Goal: Transaction & Acquisition: Purchase product/service

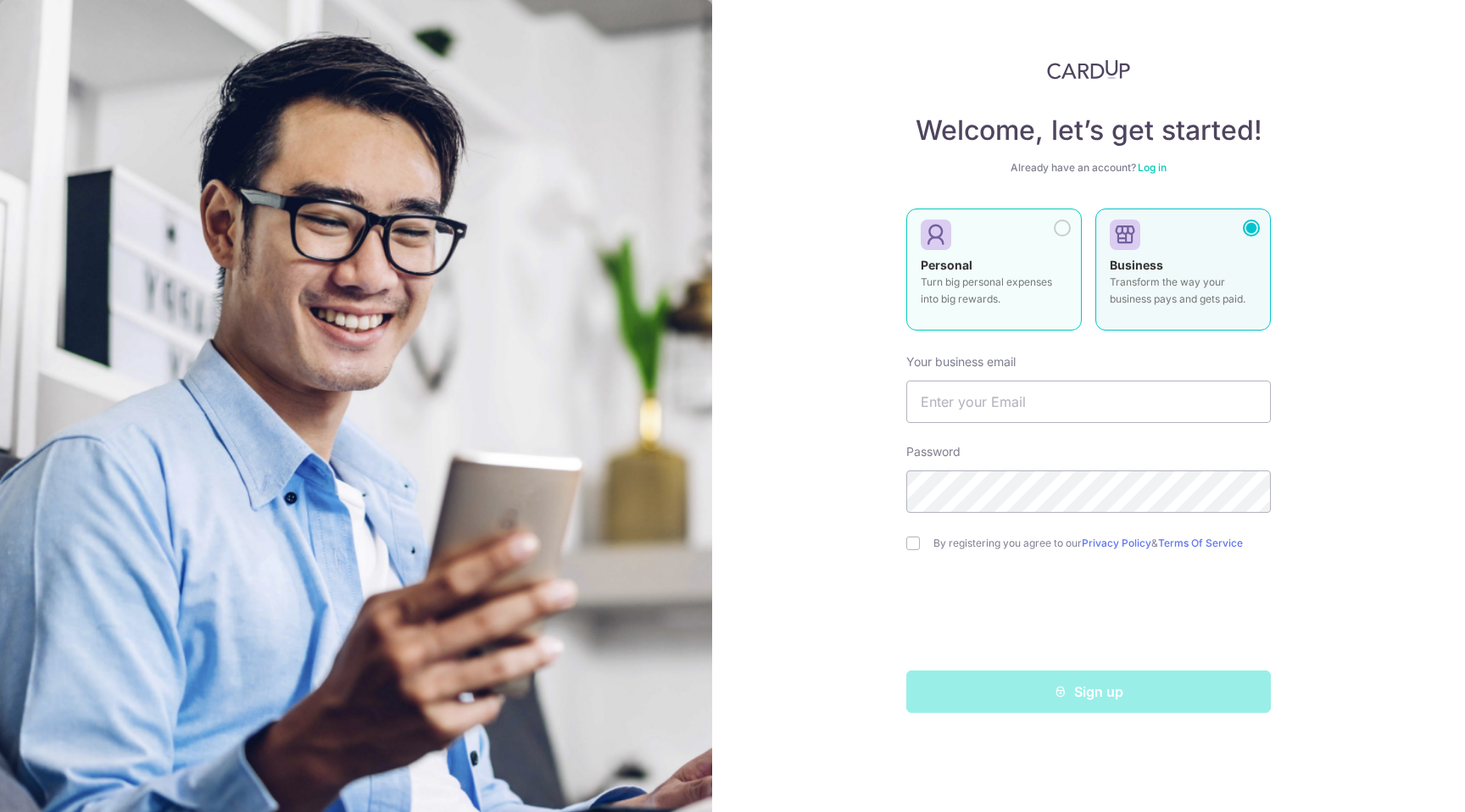
click at [954, 261] on strong "Personal" at bounding box center [947, 265] width 52 height 15
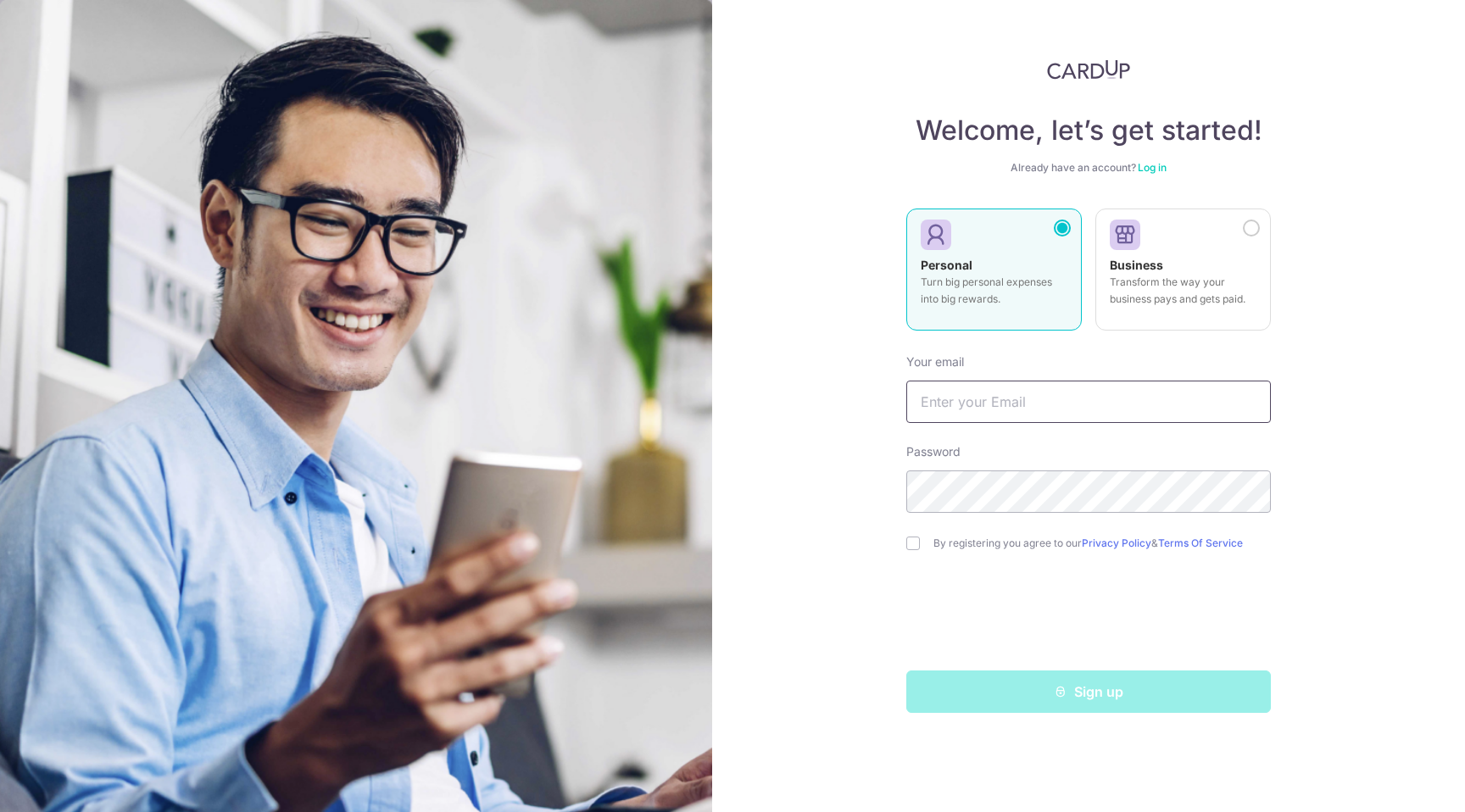
click at [1021, 402] on input "text" at bounding box center [1089, 402] width 365 height 43
type input "miranorris@gmail.com"
click at [916, 537] on input "checkbox" at bounding box center [914, 543] width 14 height 14
checkbox input "true"
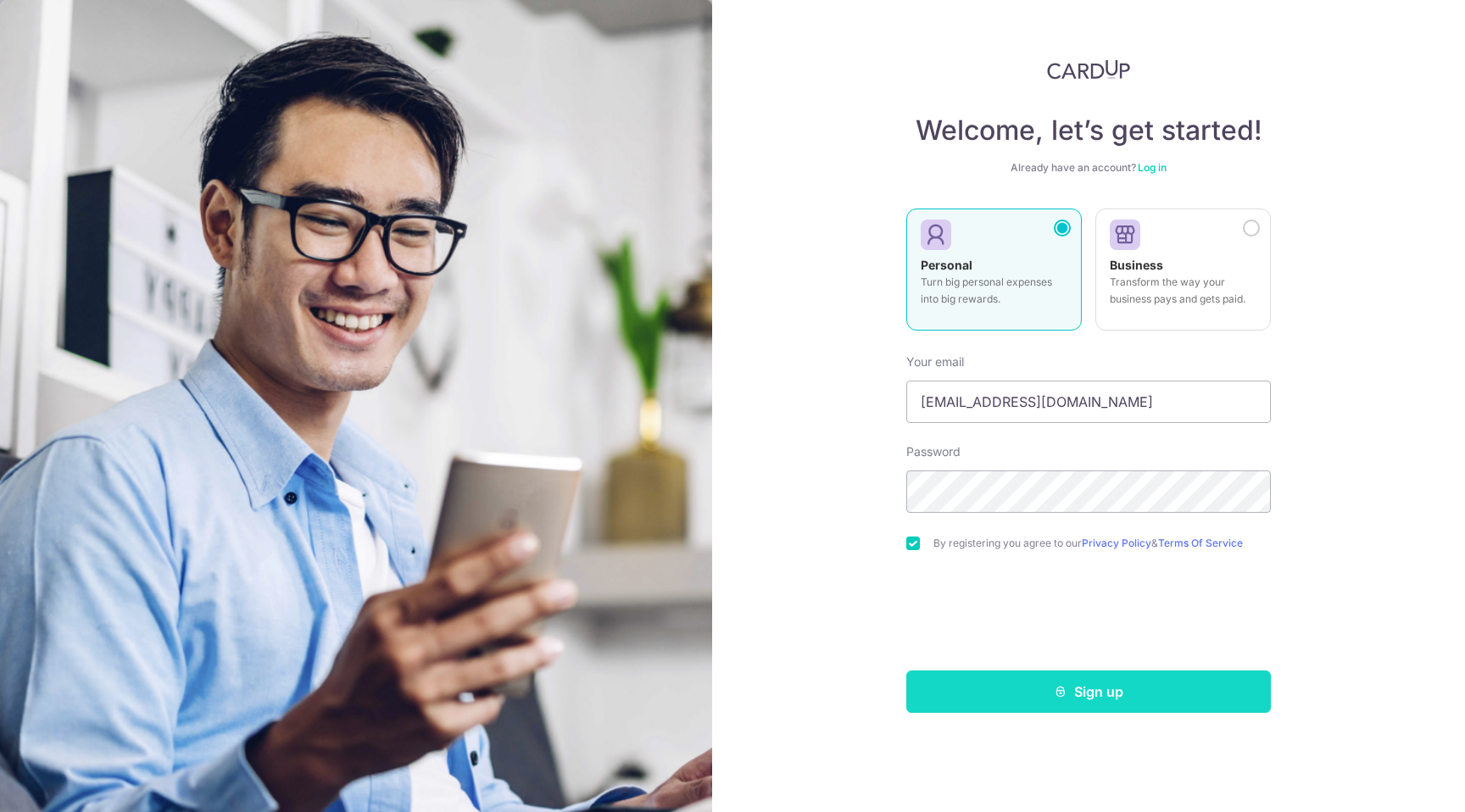
click at [999, 687] on button "Sign up" at bounding box center [1089, 691] width 365 height 43
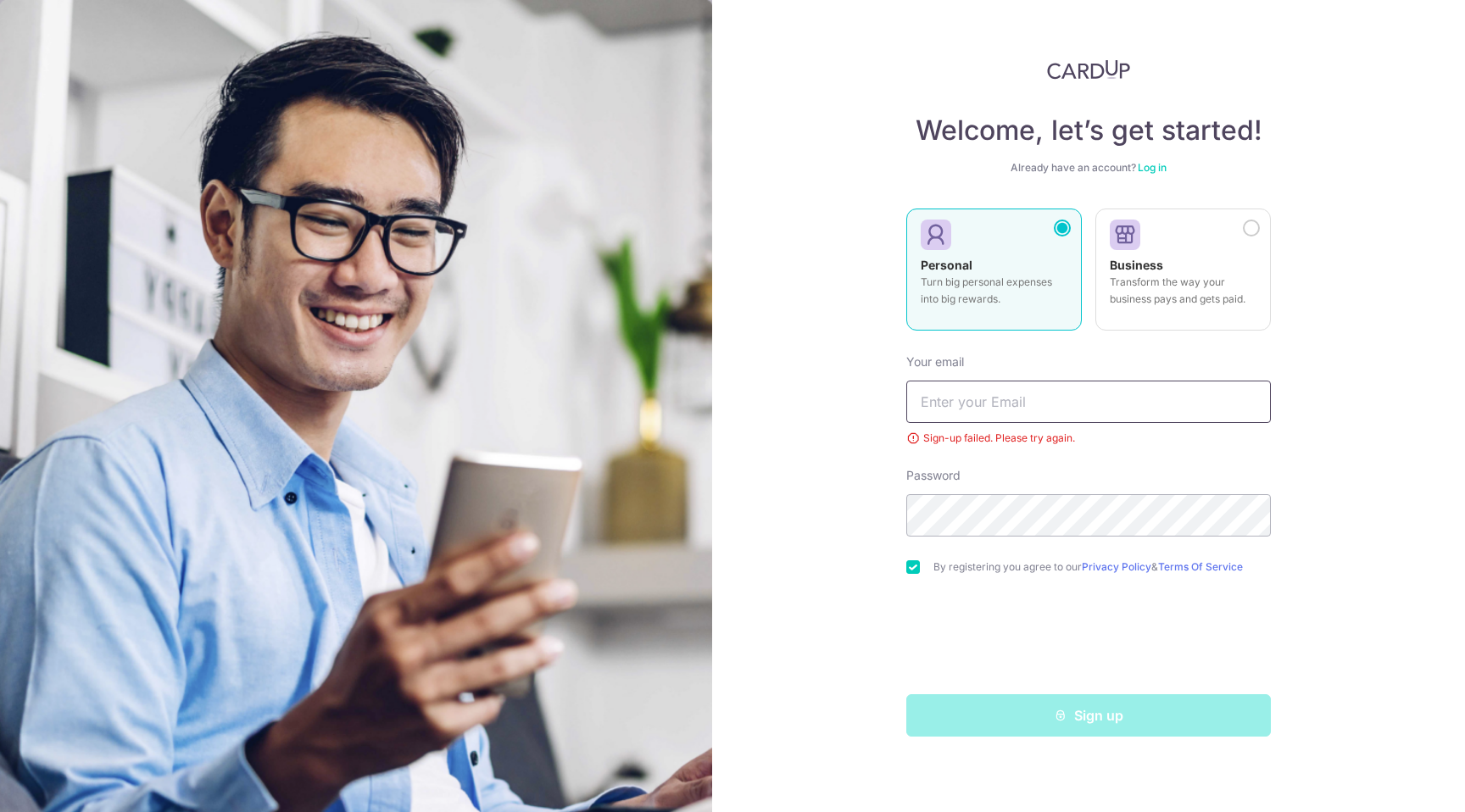
click at [1004, 394] on input "text" at bounding box center [1089, 402] width 365 height 43
type input "[EMAIL_ADDRESS][DOMAIN_NAME]"
click at [1378, 464] on div "Welcome, let’s get started! Already have an account? Log in Personal Turn big p…" at bounding box center [1089, 406] width 753 height 812
click at [1146, 729] on div "Sign up" at bounding box center [1089, 715] width 385 height 43
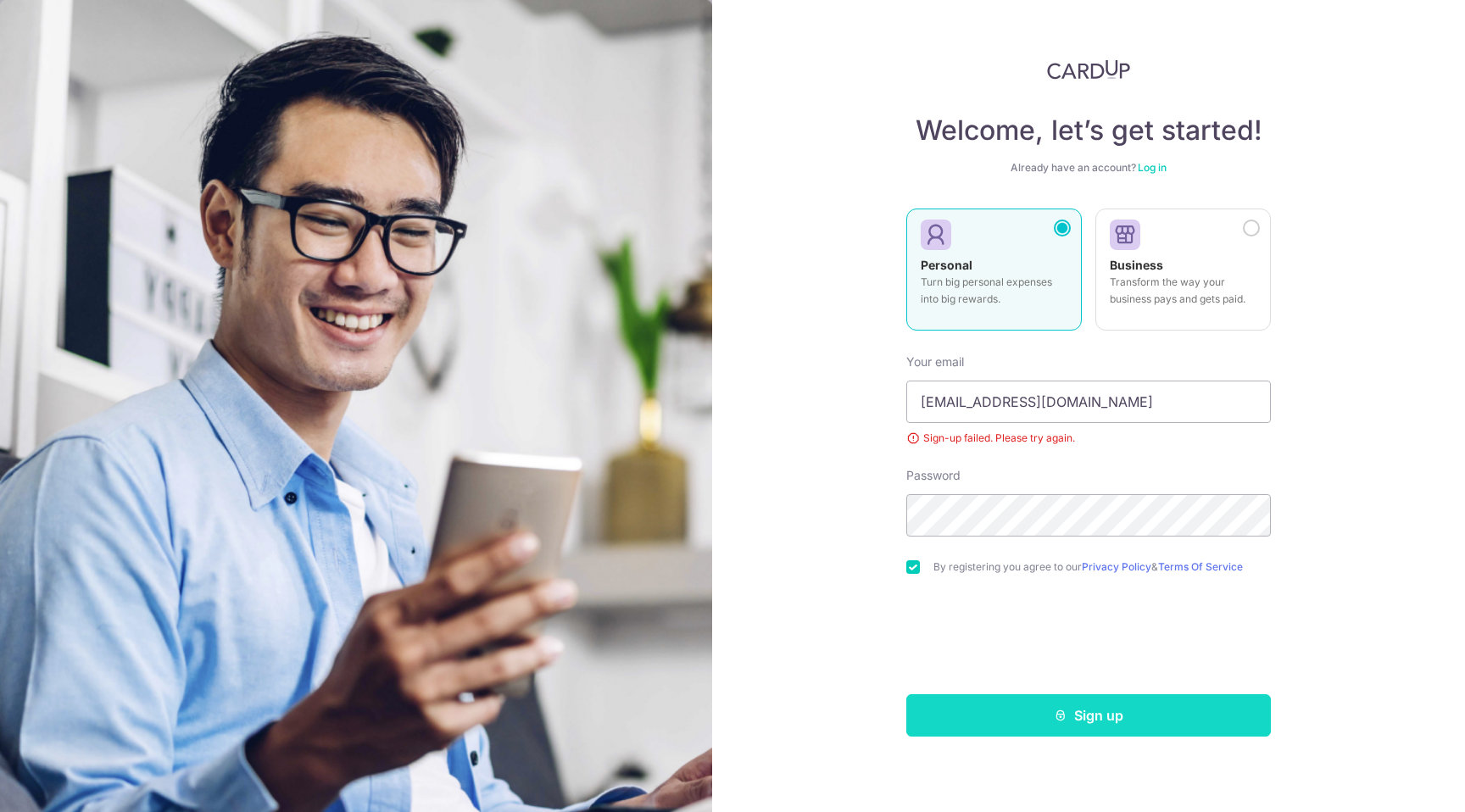
click at [1033, 703] on button "Sign up" at bounding box center [1089, 715] width 365 height 43
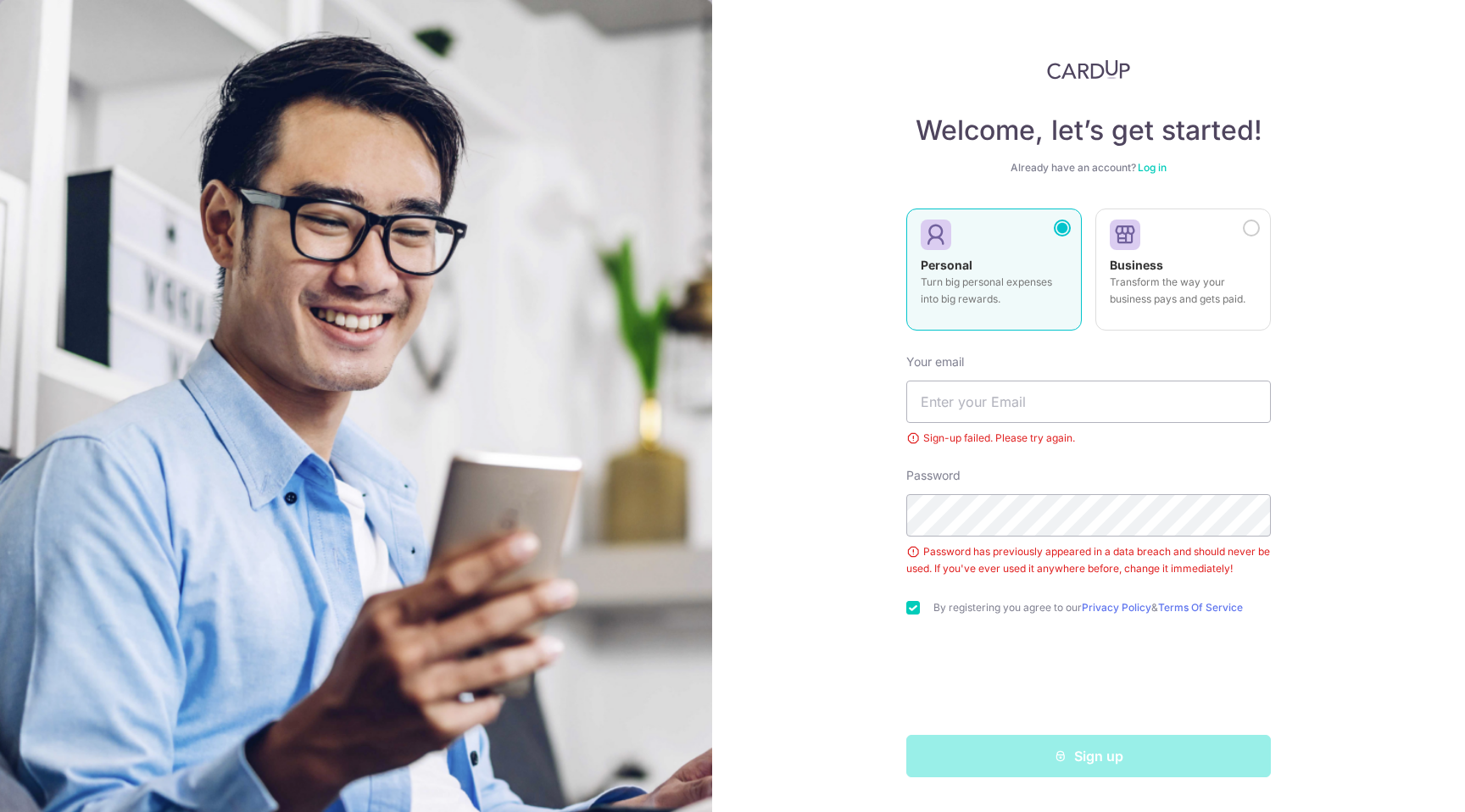
click at [1141, 164] on link "Log in" at bounding box center [1152, 167] width 29 height 13
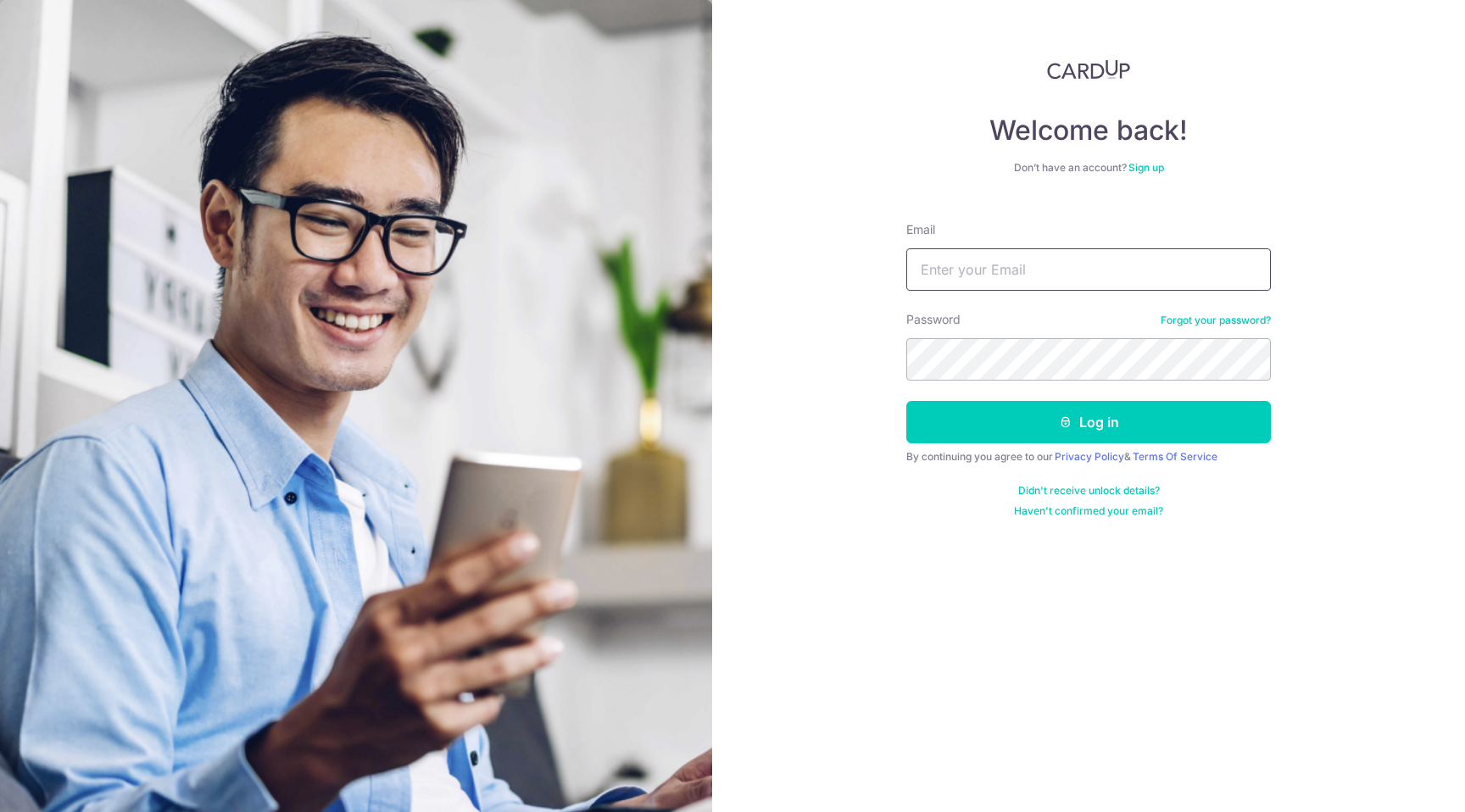
click at [1064, 284] on input "Email" at bounding box center [1089, 269] width 365 height 43
type input "miranorris@gmail.com"
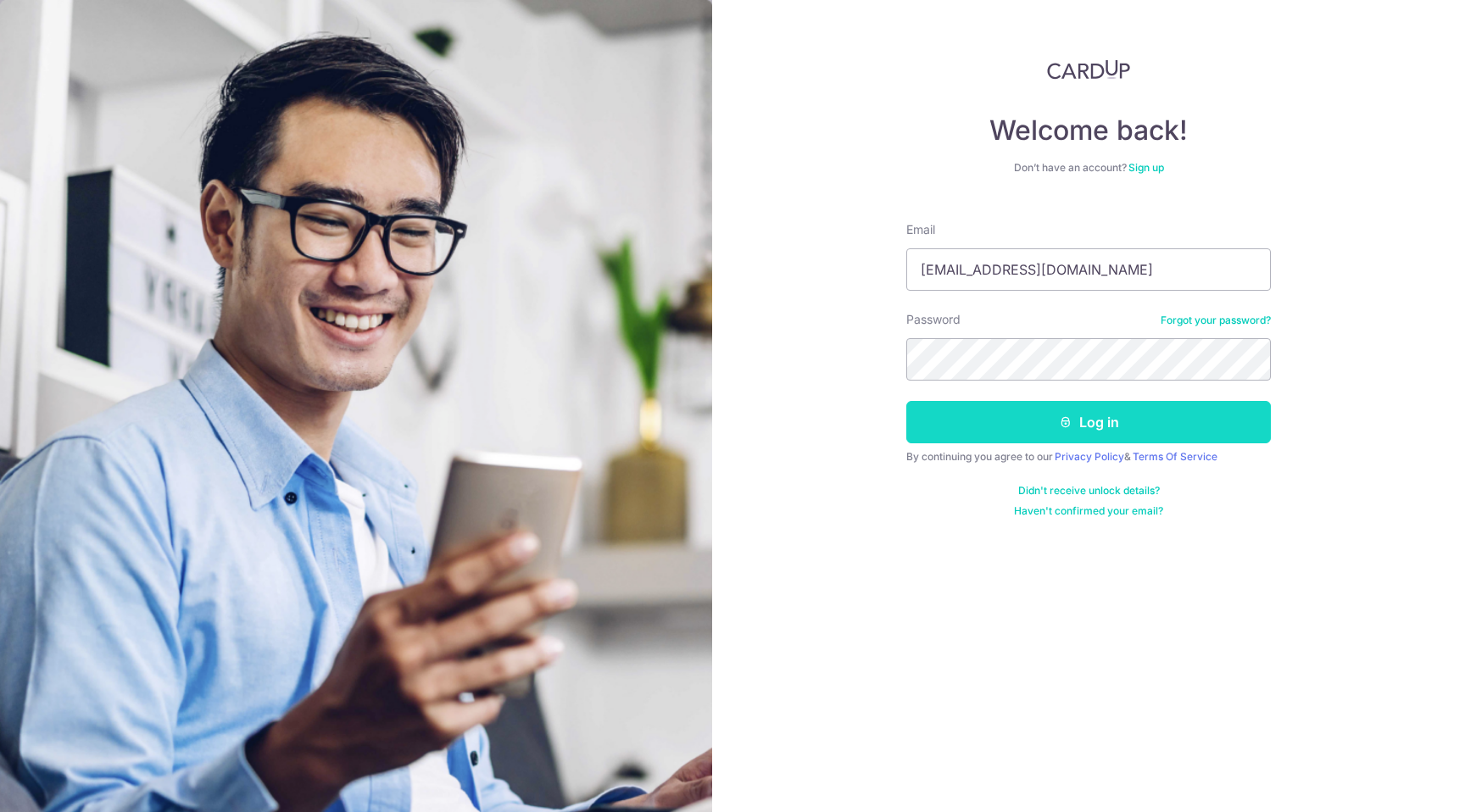
click at [1081, 430] on button "Log in" at bounding box center [1089, 422] width 365 height 43
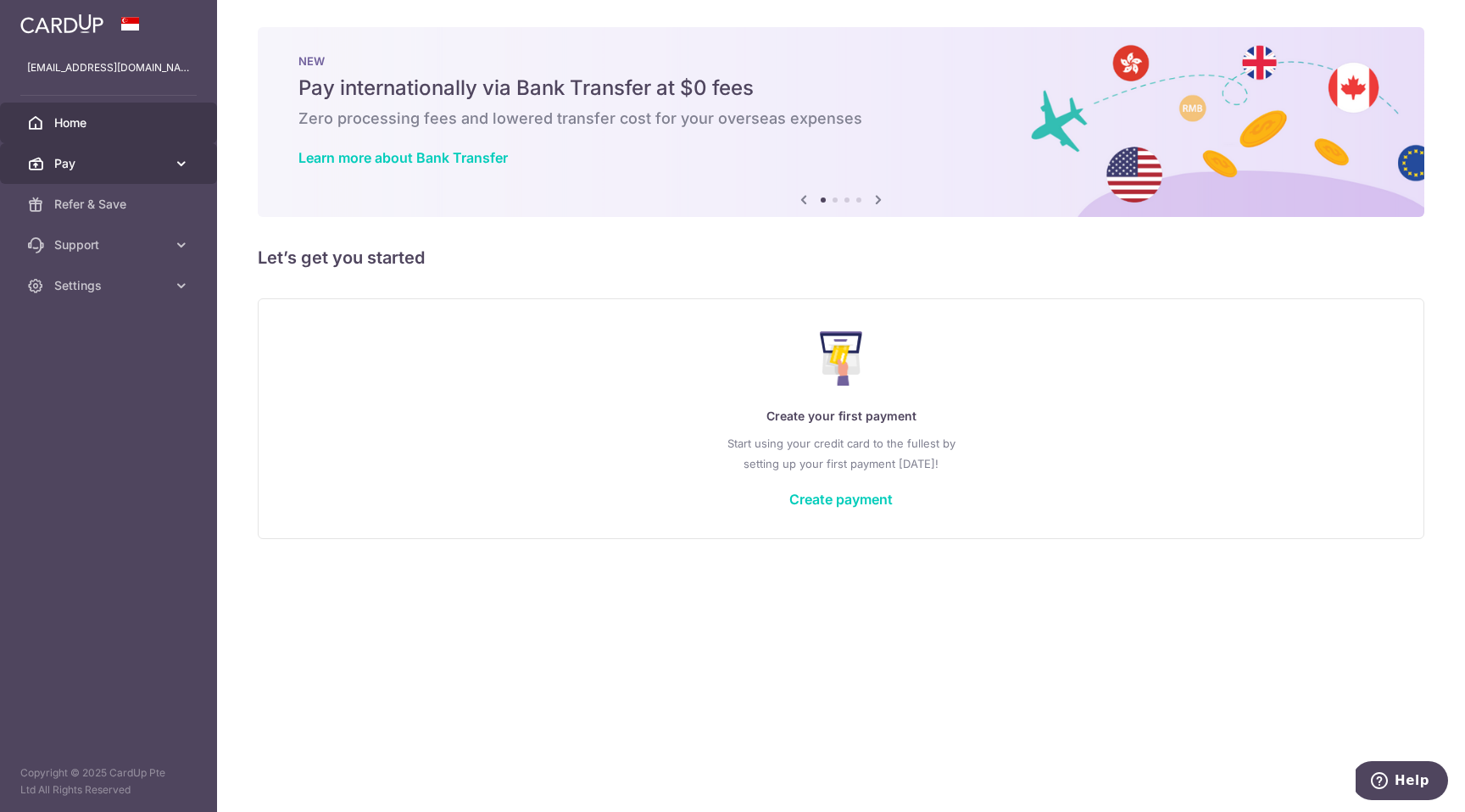
click at [140, 153] on link "Pay" at bounding box center [108, 163] width 217 height 41
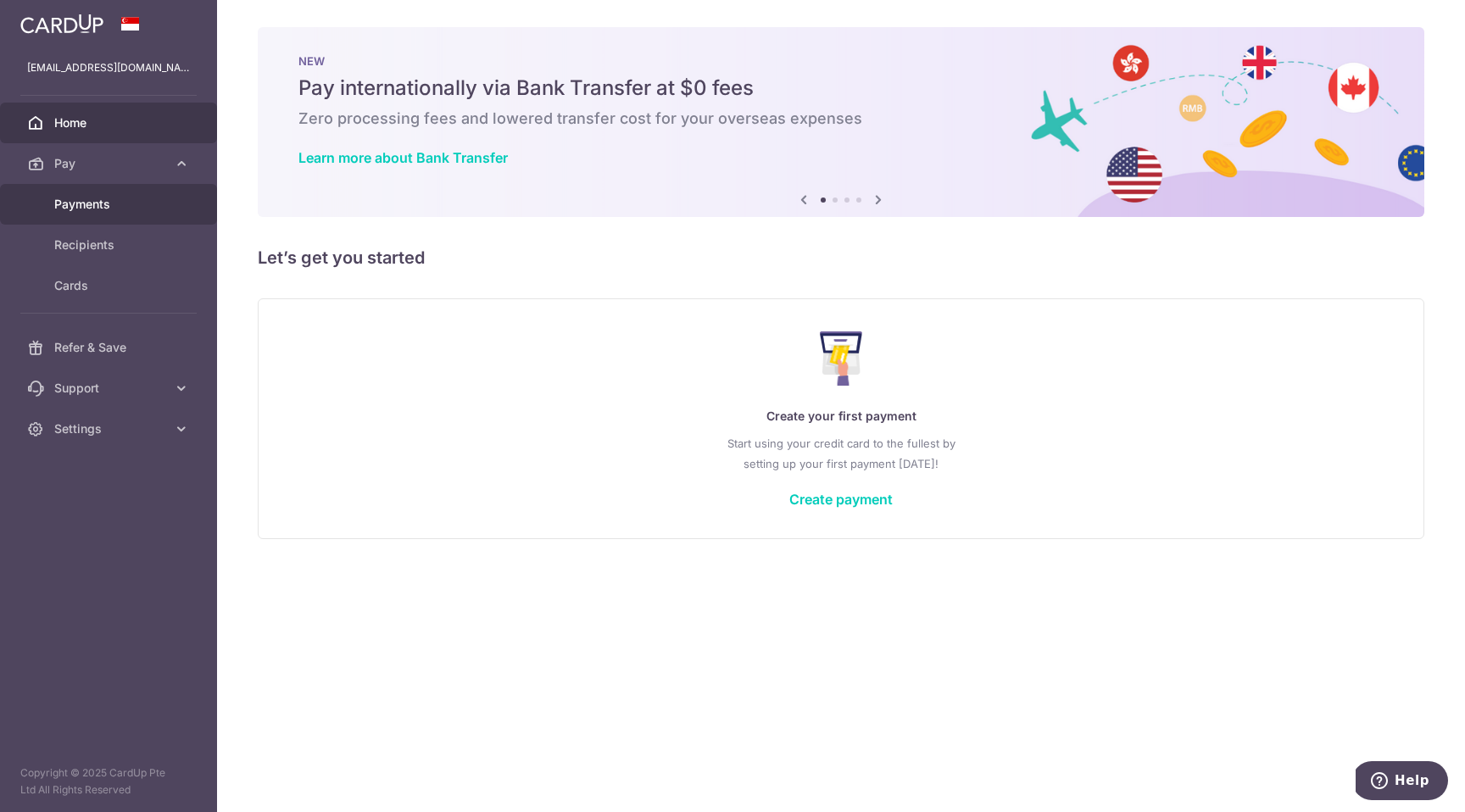
click at [78, 204] on span "Payments" at bounding box center [110, 205] width 112 height 17
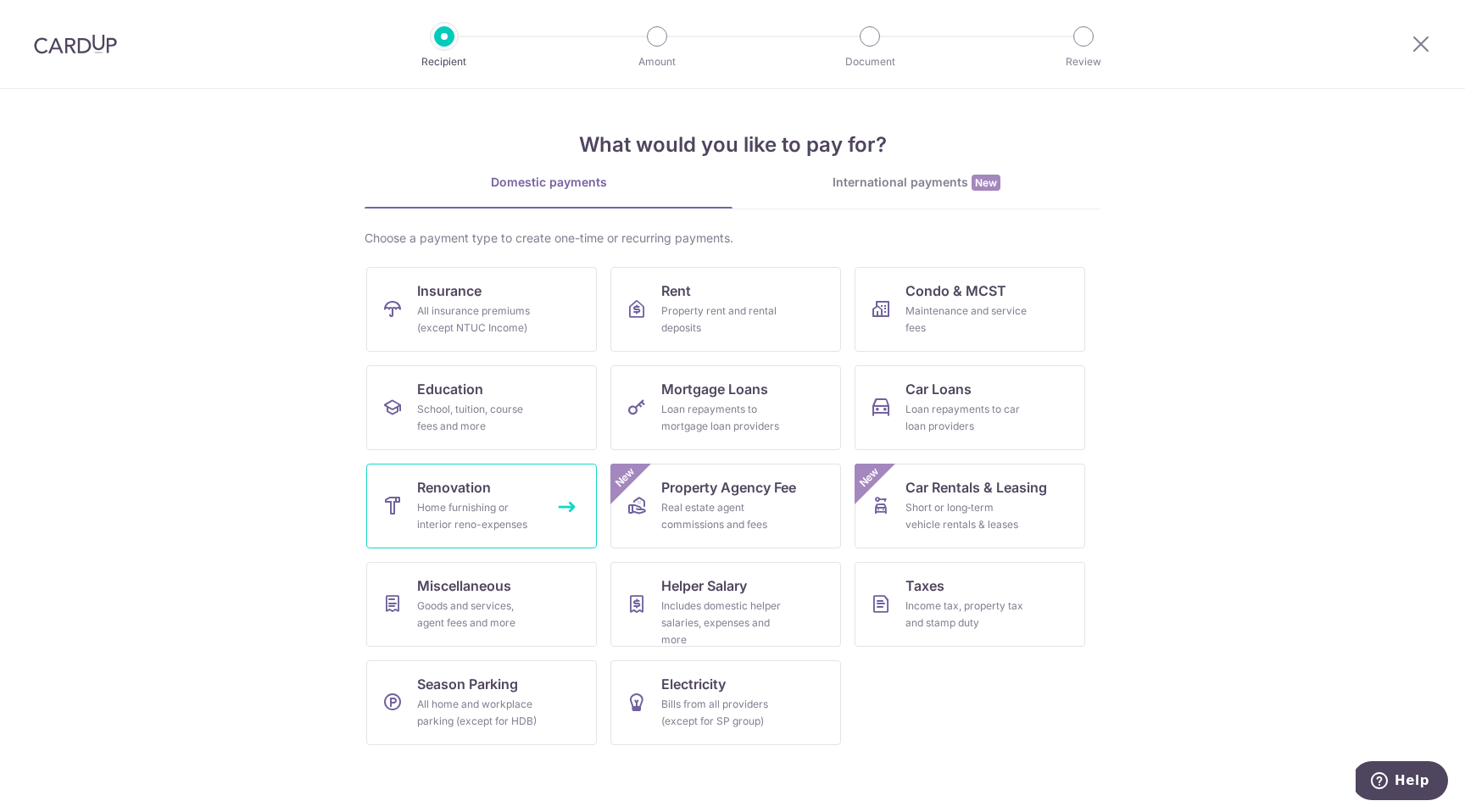
click at [516, 492] on link "Renovation Home furnishing or interior reno-expenses" at bounding box center [482, 506] width 231 height 85
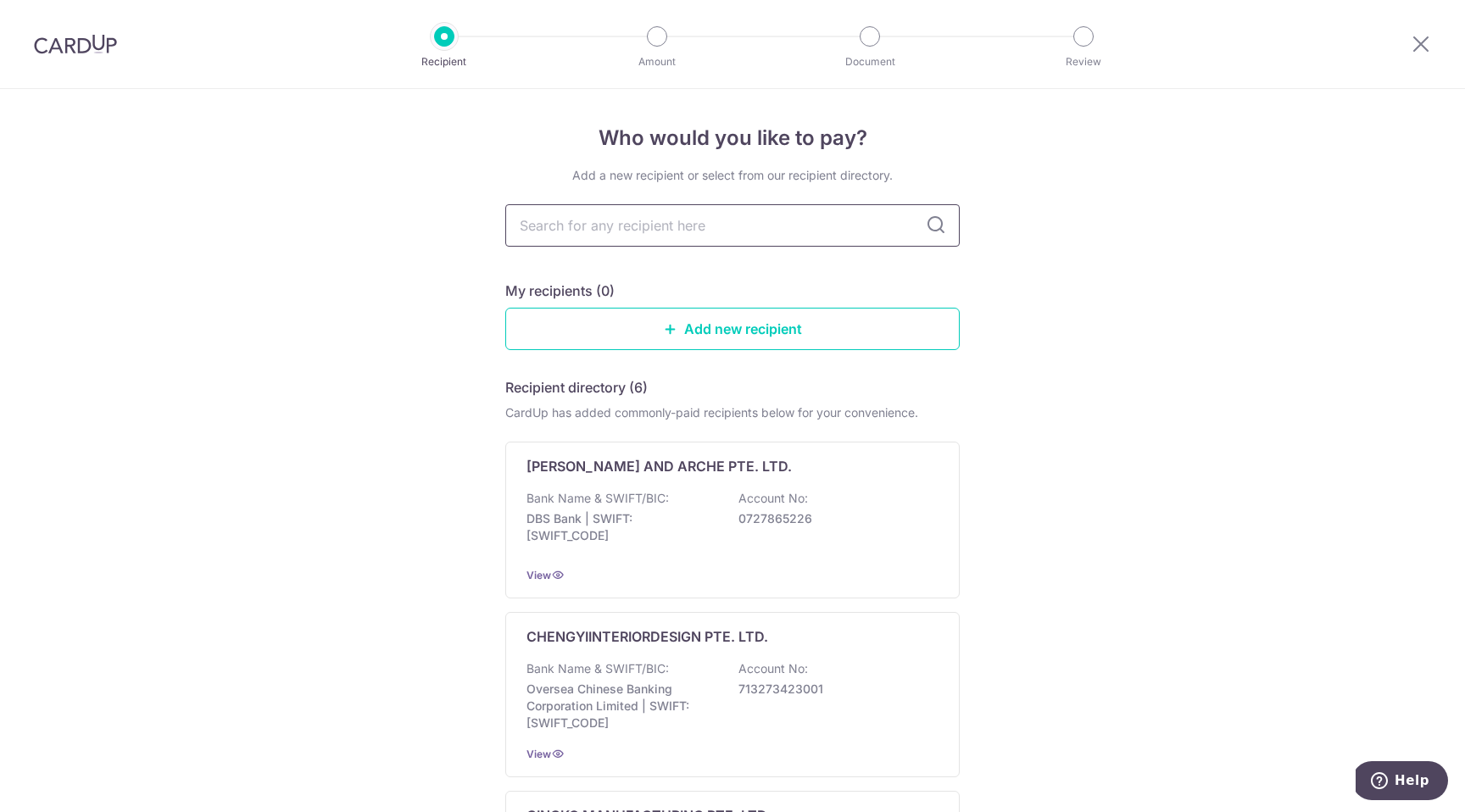
click at [739, 238] on input "text" at bounding box center [732, 225] width 455 height 43
type input "ls home"
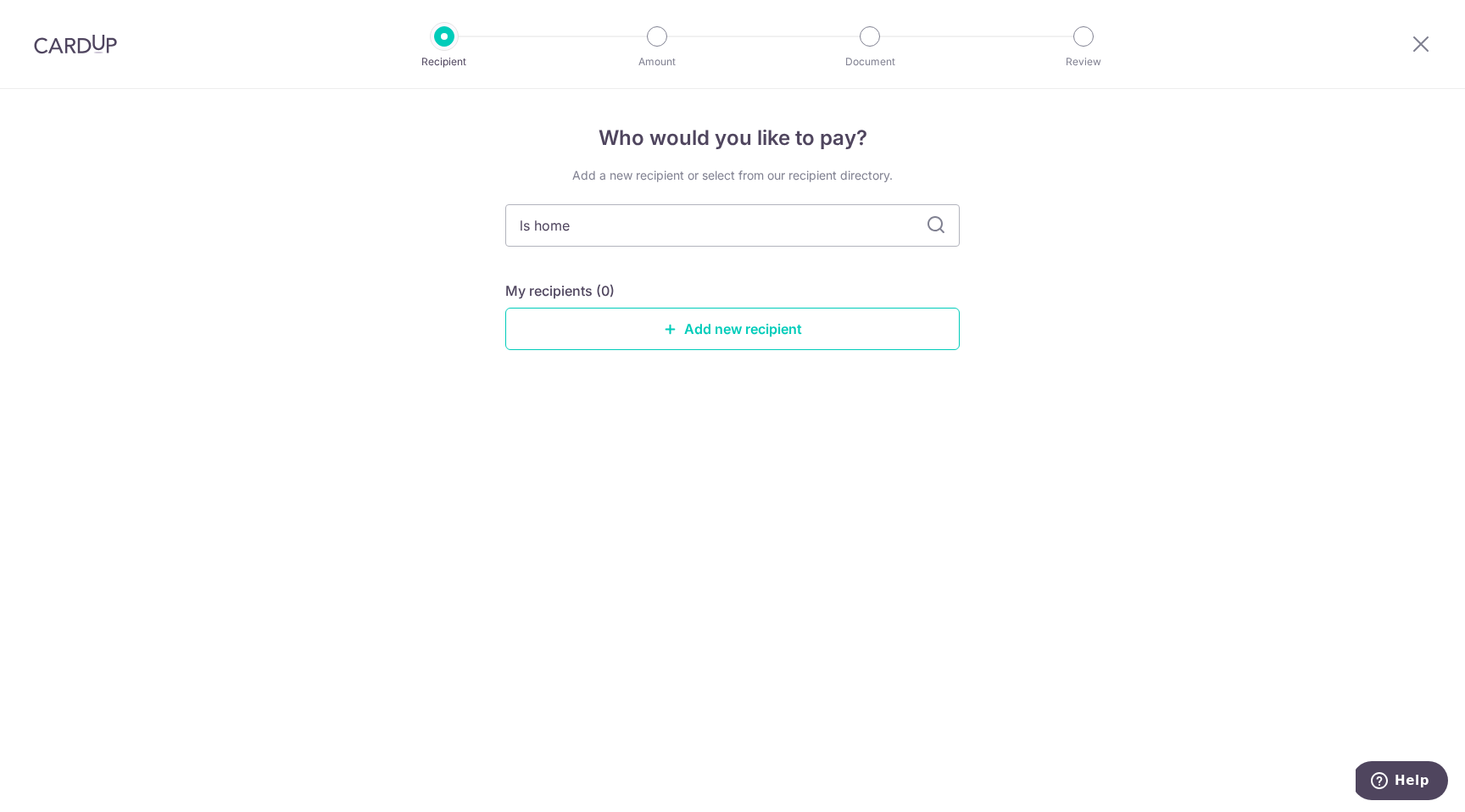
type input "ls hom"
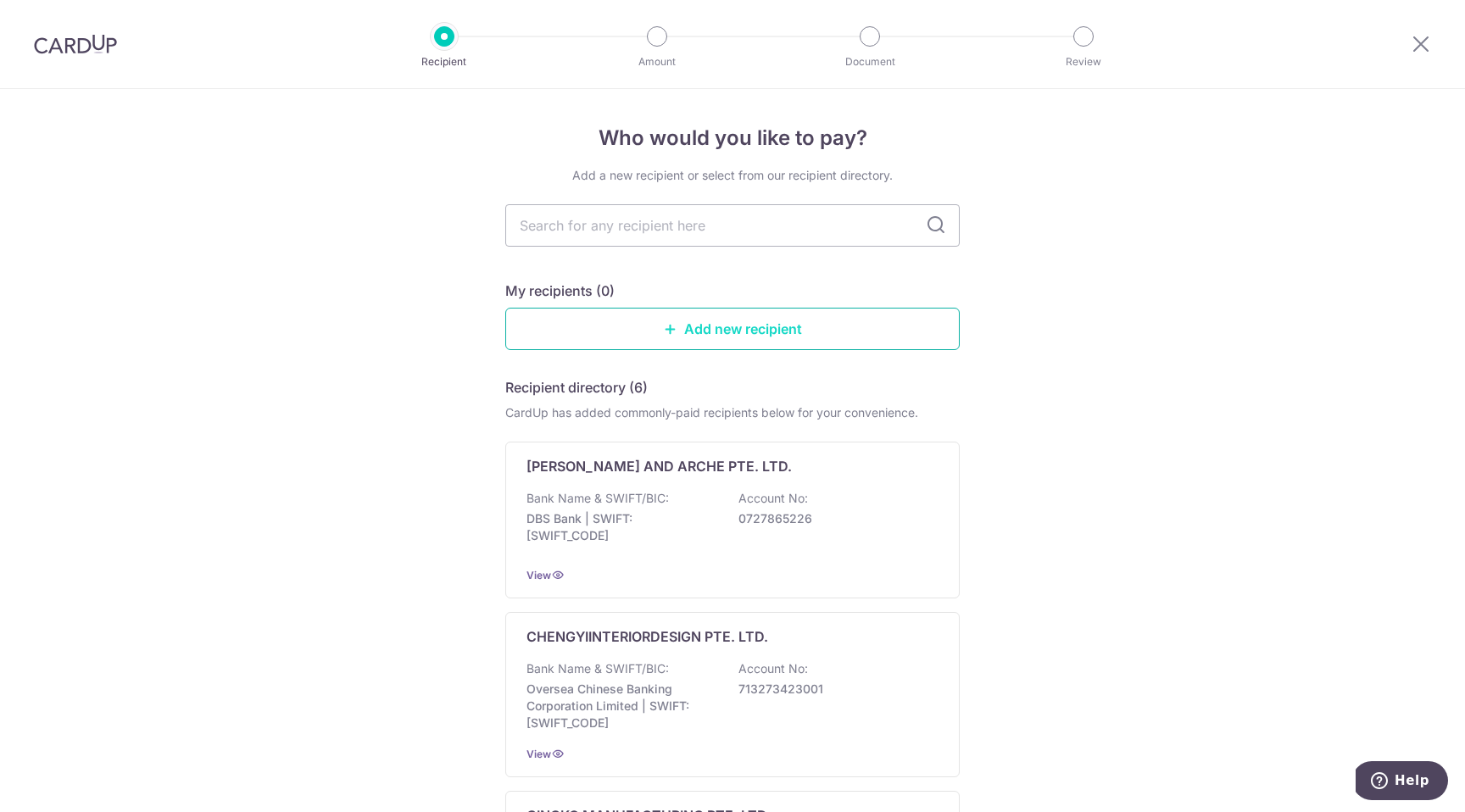
click at [813, 340] on link "Add new recipient" at bounding box center [732, 329] width 455 height 43
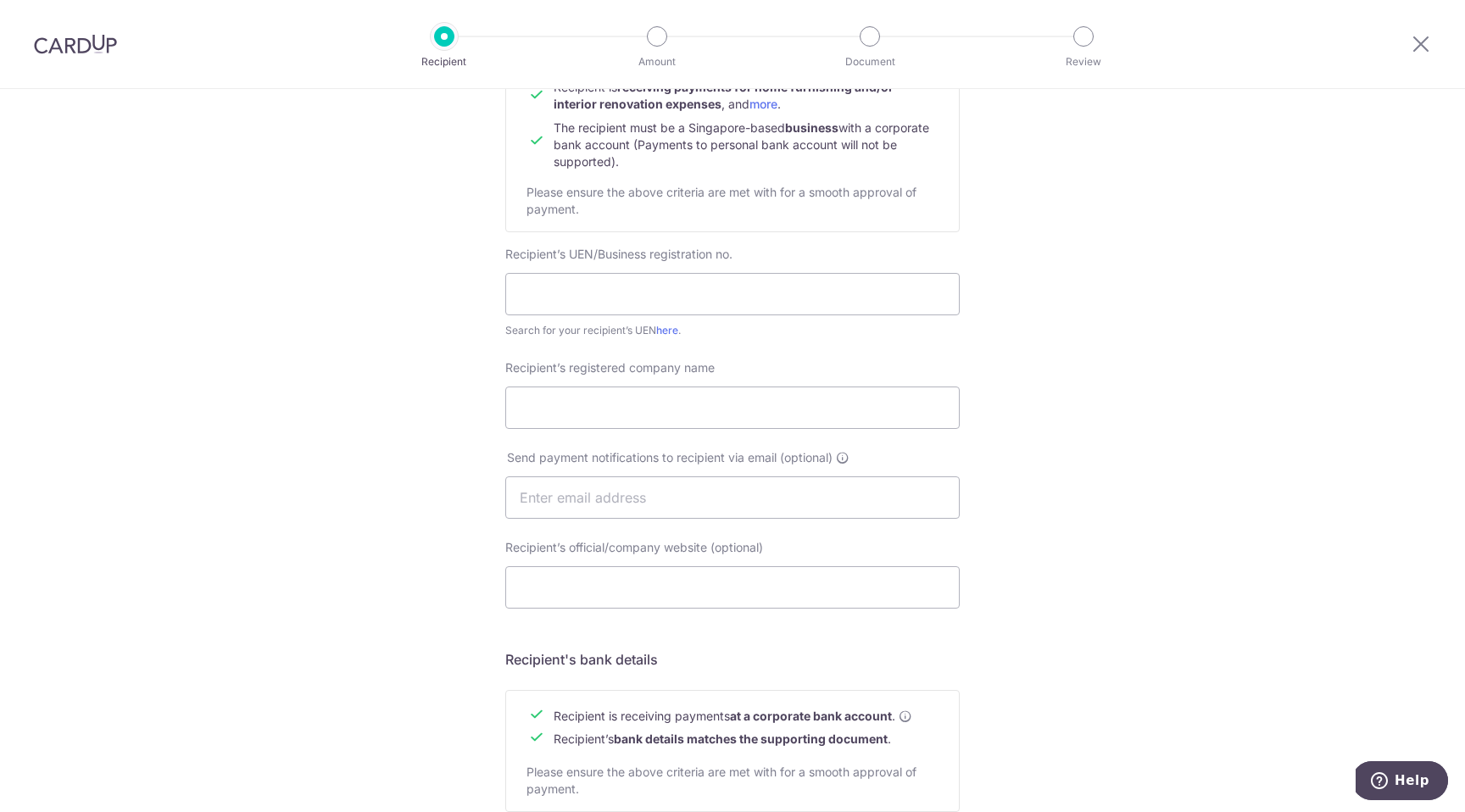
scroll to position [232, 0]
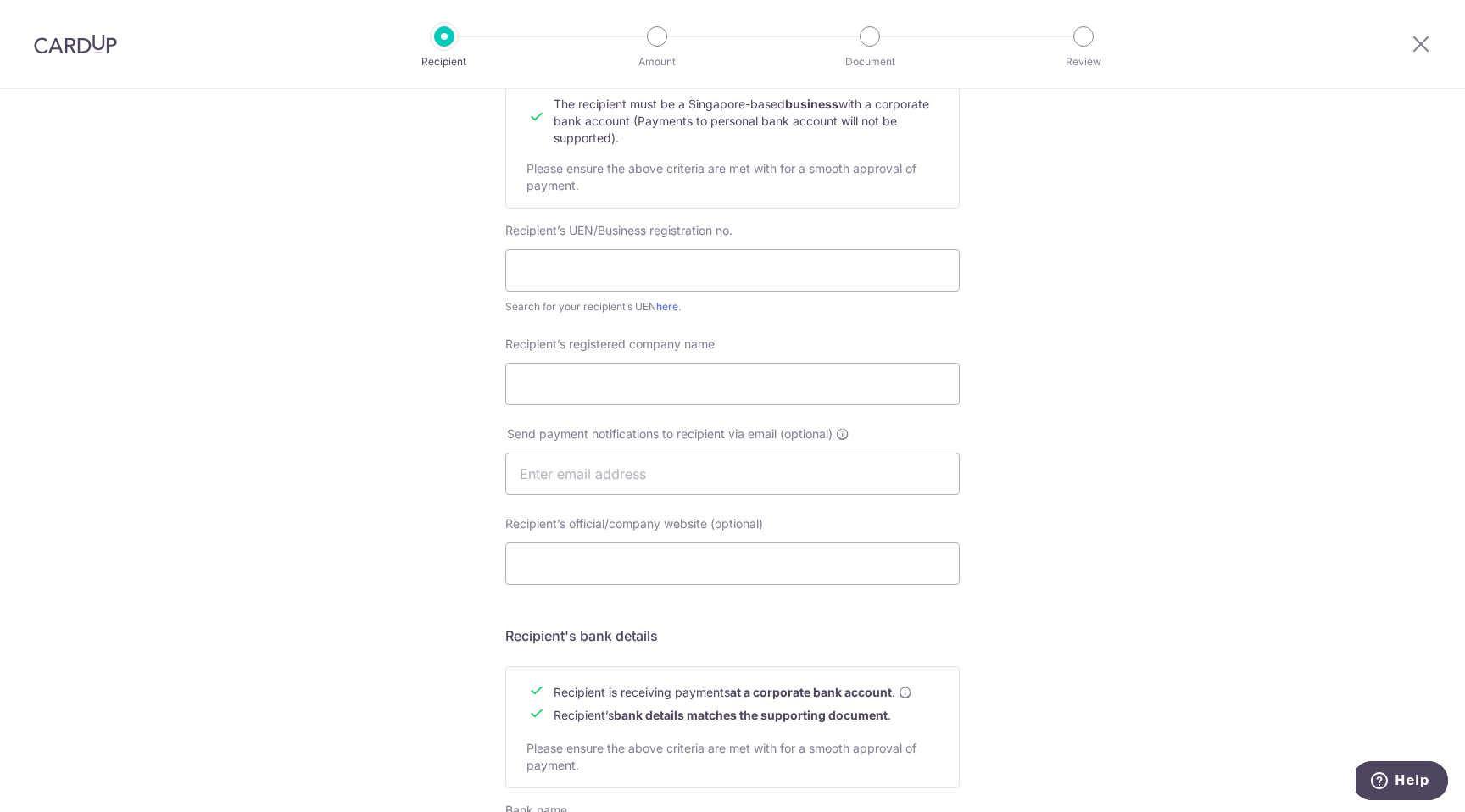
click at [695, 291] on div "Recipient’s UEN/Business registration no. Search for your recipient’s UEN here ." at bounding box center [732, 268] width 455 height 93
click at [727, 285] on input "text" at bounding box center [732, 270] width 455 height 43
paste input "202108420G"
type input "202108420G"
click at [717, 390] on input "Recipient’s registered company name" at bounding box center [732, 383] width 455 height 43
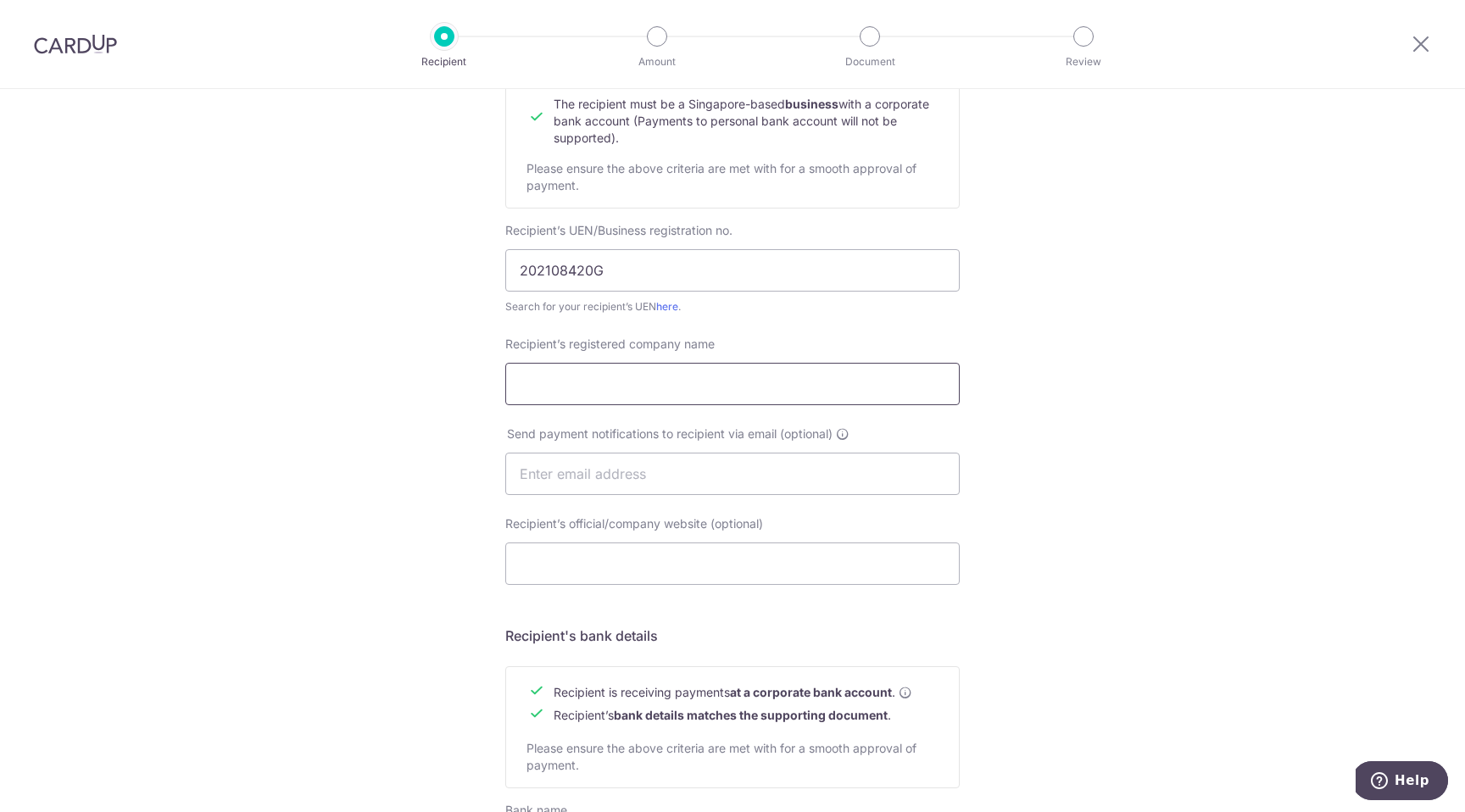
paste input "LS Home Renovation Pte Ltd"
type input "LS Home Renovation Pte Ltd"
click at [647, 474] on input "text" at bounding box center [732, 474] width 455 height 43
type input "[EMAIL_ADDRESS][DOMAIN_NAME]"
click at [713, 573] on input "Recipient’s official/company website (optional)" at bounding box center [732, 563] width 455 height 43
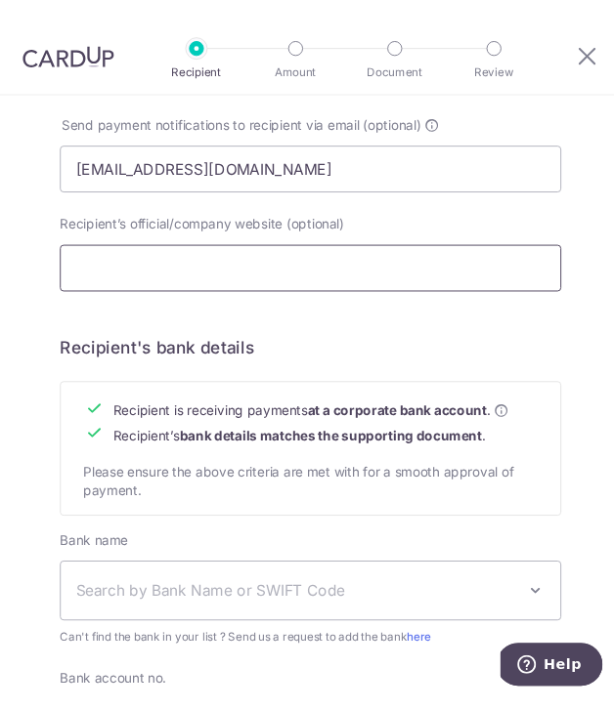
scroll to position [633, 0]
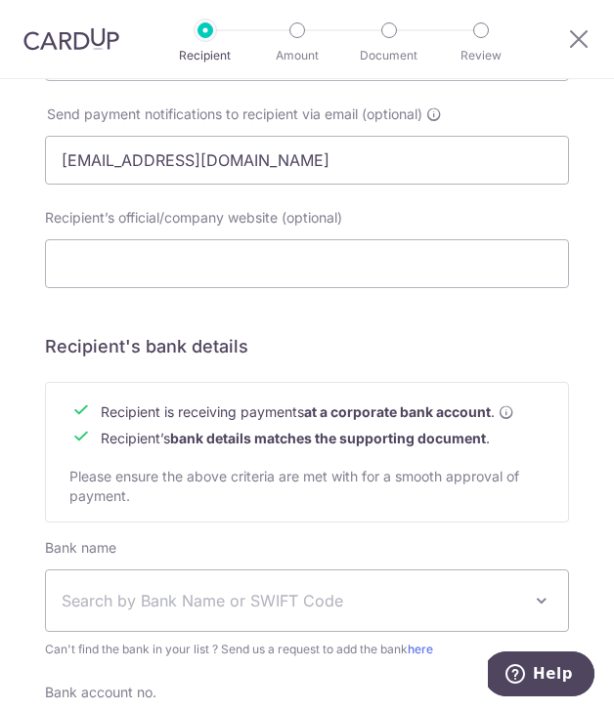
click at [264, 591] on span "Search by Bank Name or SWIFT Code" at bounding box center [291, 600] width 459 height 23
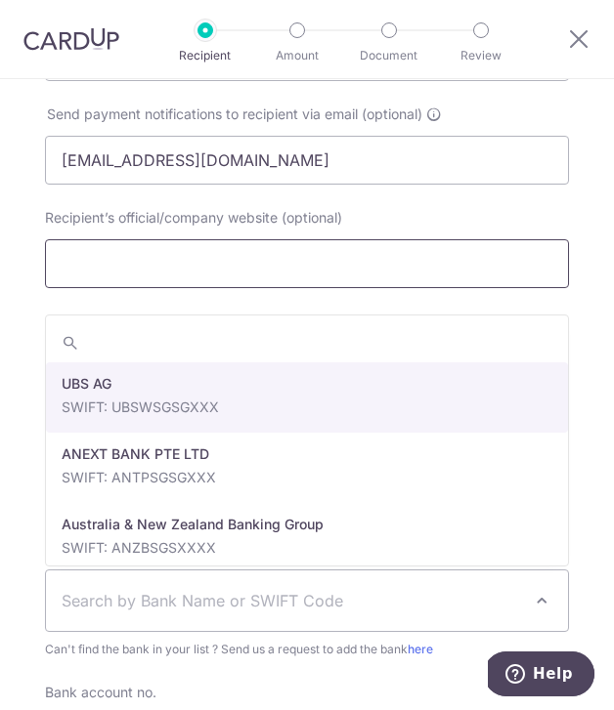
click at [245, 279] on input "Recipient’s official/company website (optional)" at bounding box center [307, 263] width 524 height 49
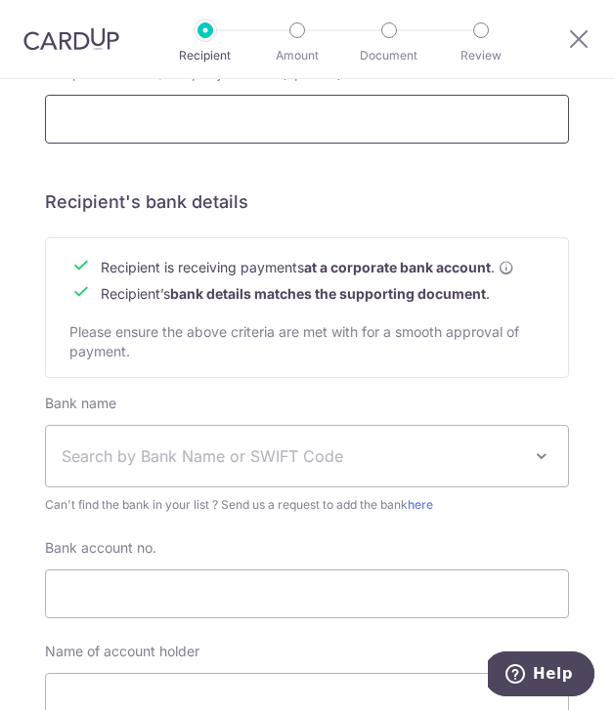
scroll to position [795, 0]
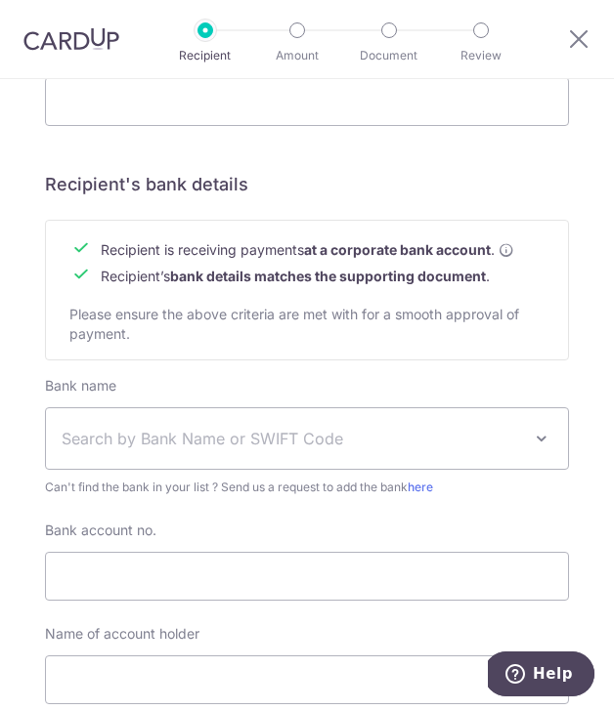
click at [260, 428] on span "Search by Bank Name or SWIFT Code" at bounding box center [291, 438] width 459 height 23
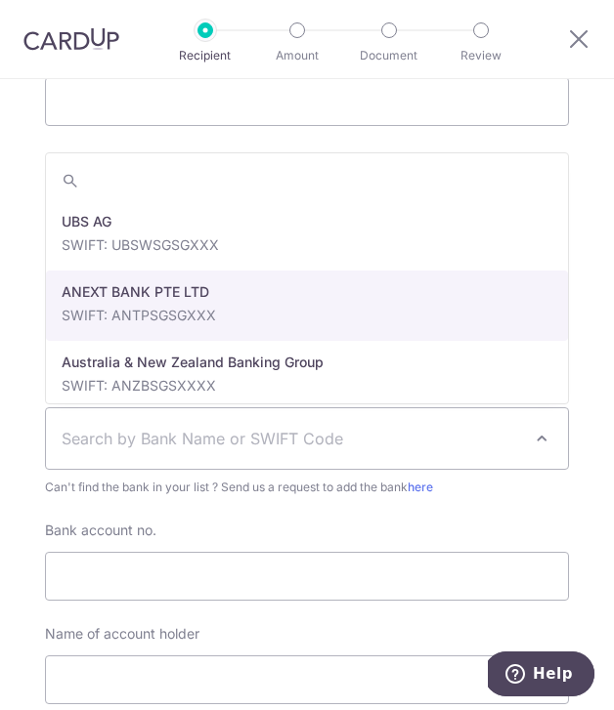
select select "22506"
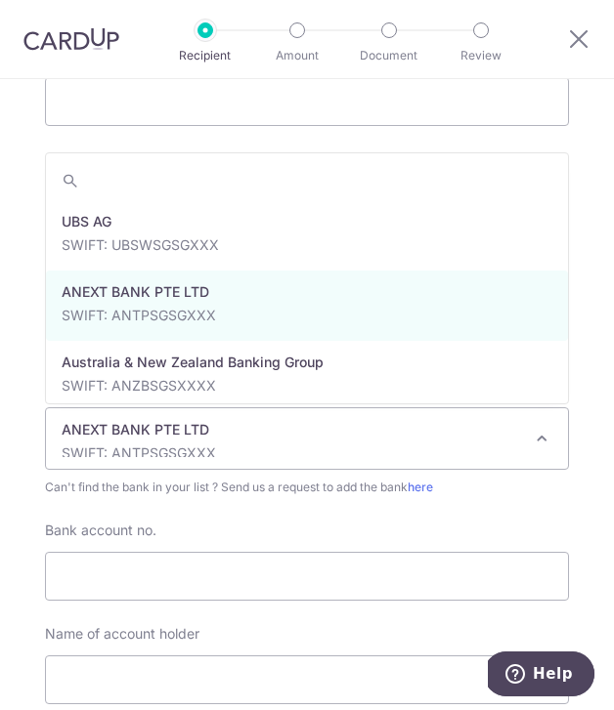
click at [241, 418] on span "ANEXT BANK PTE LTD SWIFT: ANTPSGSGXXX" at bounding box center [307, 438] width 522 height 61
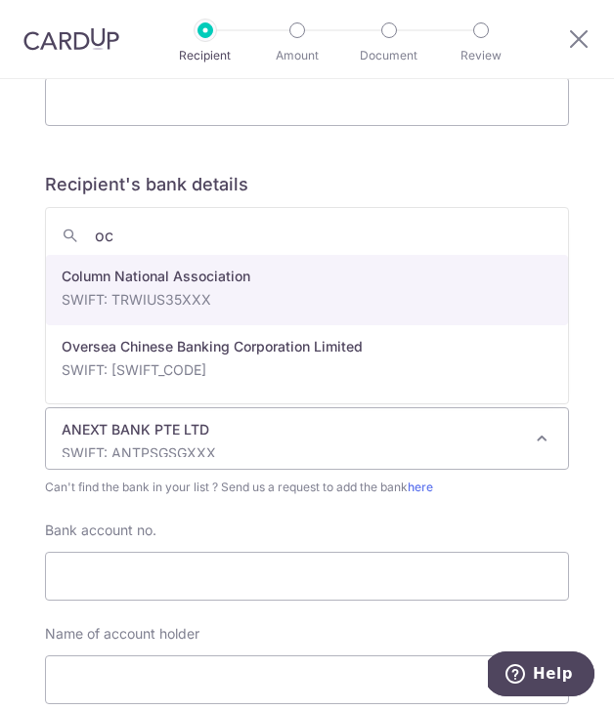
type input "ocb"
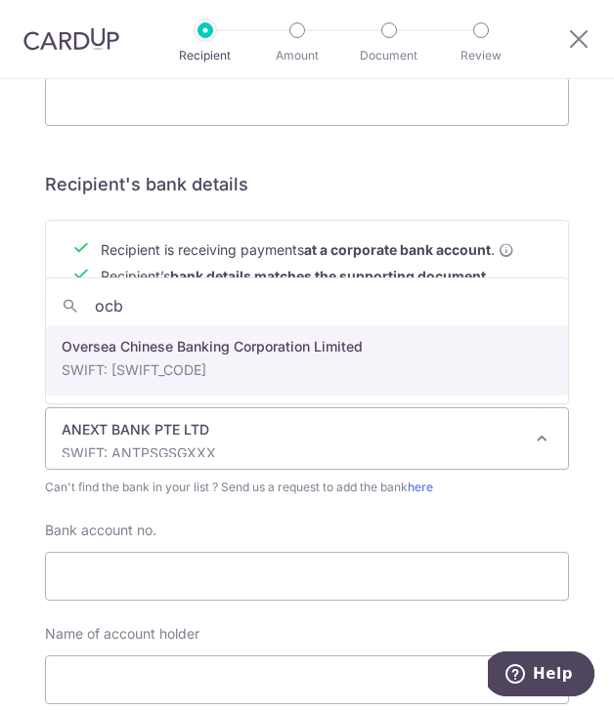
select select "12"
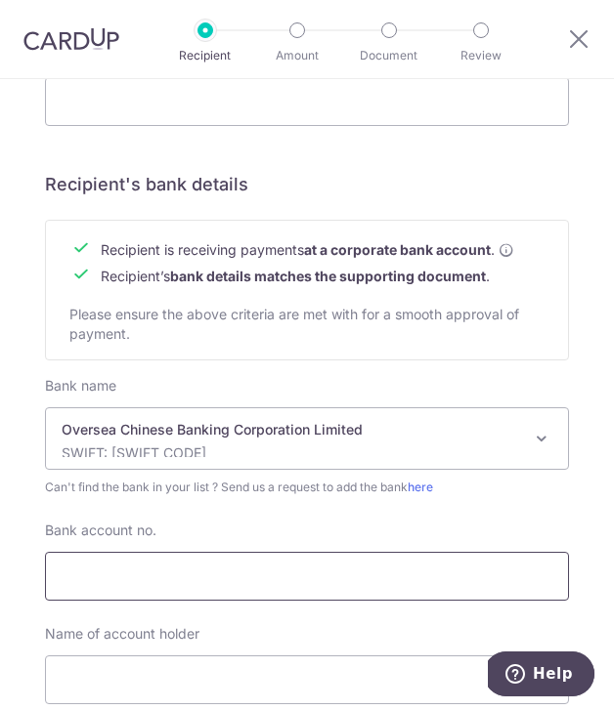
click at [307, 568] on input "Bank account no." at bounding box center [307, 576] width 524 height 49
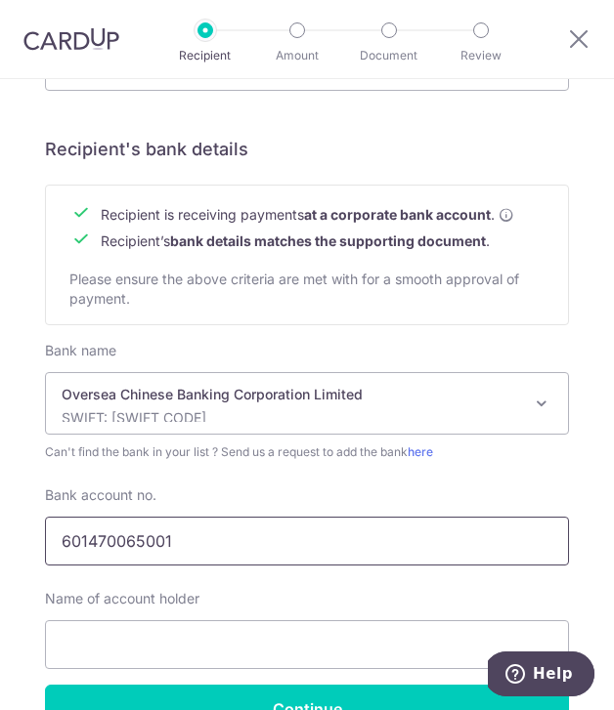
scroll to position [843, 0]
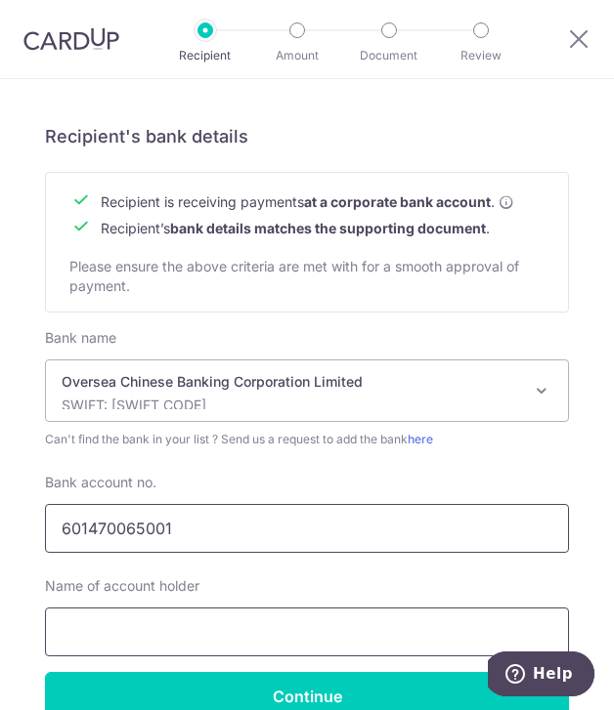
type input "601470065001"
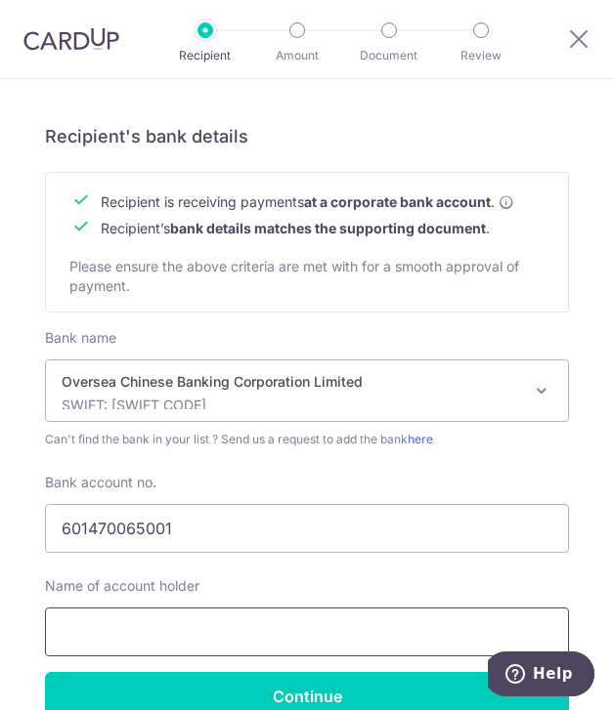
click at [349, 624] on input "text" at bounding box center [307, 632] width 524 height 49
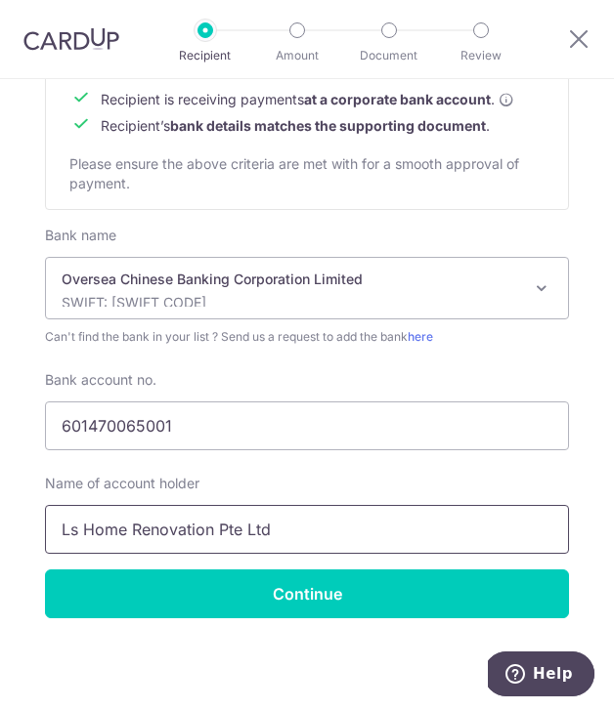
type input "Ls Home Renovation Pte Ltd"
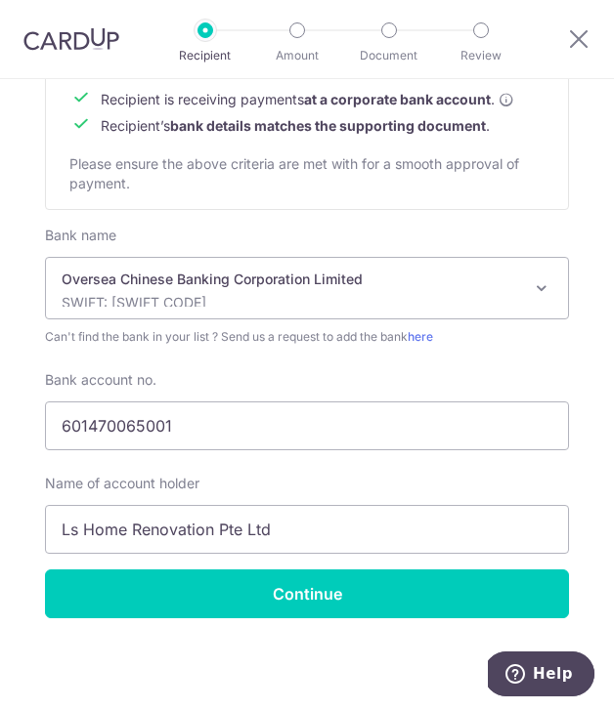
click at [381, 554] on div "Bank name Select Bank UBS AG ANEXT BANK PTE LTD Australia & New Zealand Banking…" at bounding box center [307, 398] width 524 height 344
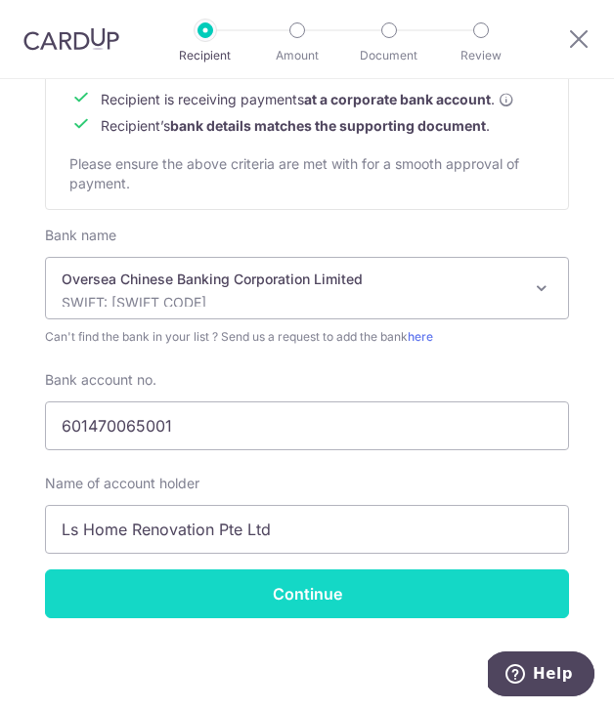
click at [393, 586] on input "Continue" at bounding box center [307, 594] width 524 height 49
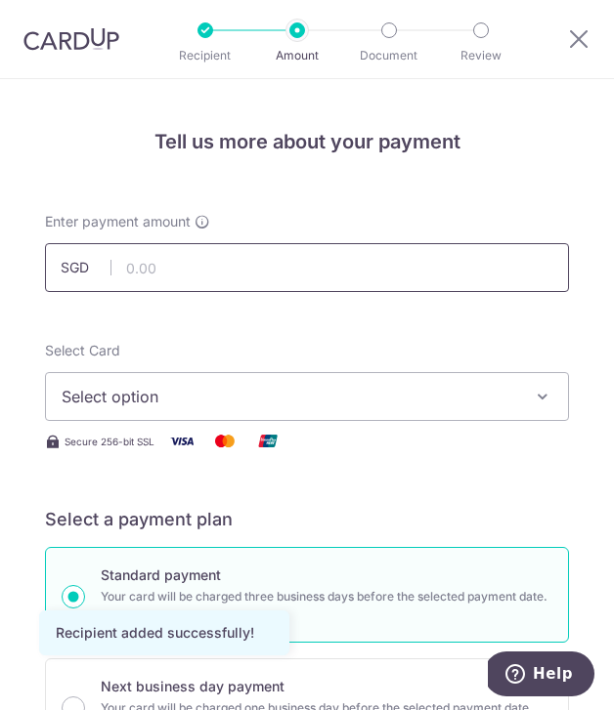
click at [298, 266] on input "text" at bounding box center [307, 267] width 524 height 49
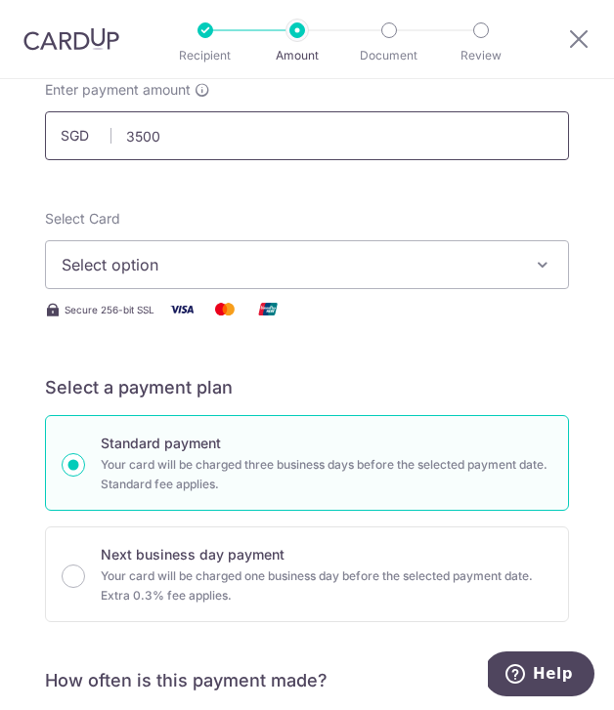
scroll to position [145, 0]
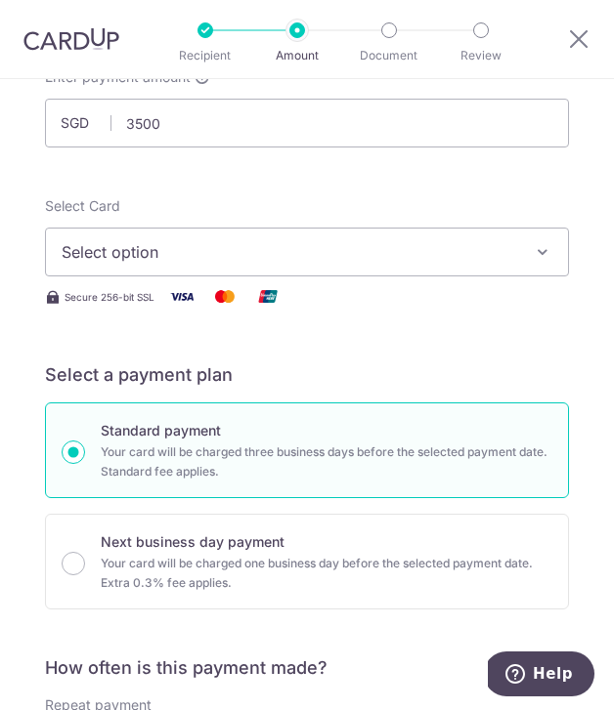
click at [334, 250] on span "Select option" at bounding box center [293, 251] width 463 height 23
type input "3,500.00"
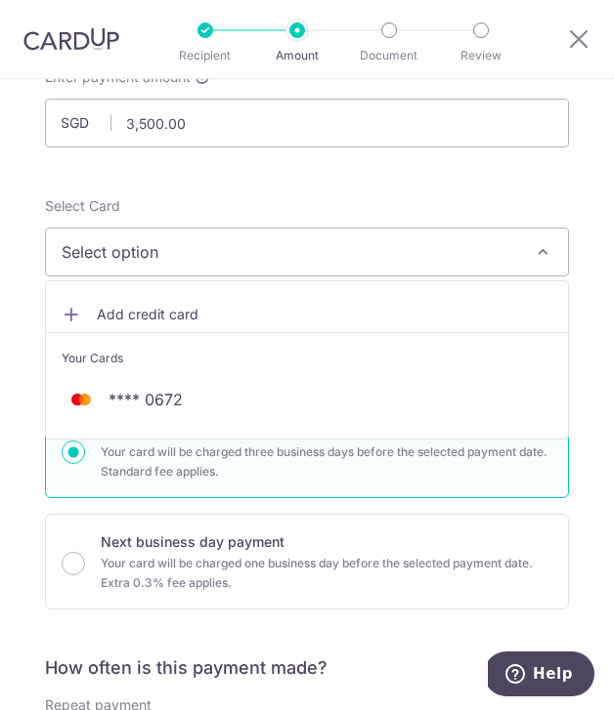
click at [326, 301] on link "Add credit card" at bounding box center [307, 314] width 522 height 35
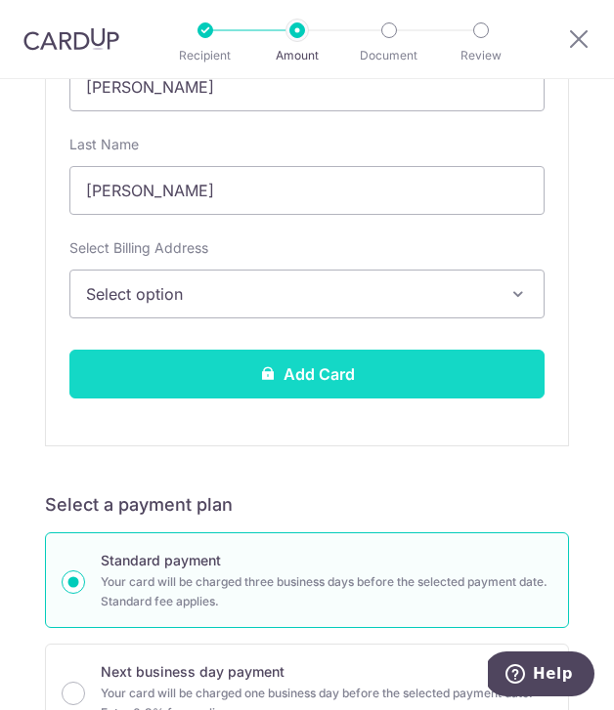
scroll to position [622, 0]
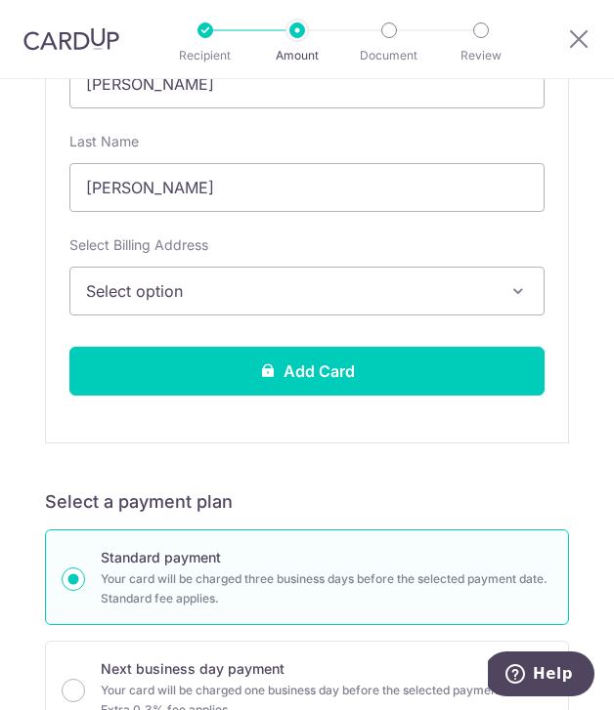
click at [280, 289] on span "Select option" at bounding box center [293, 290] width 414 height 23
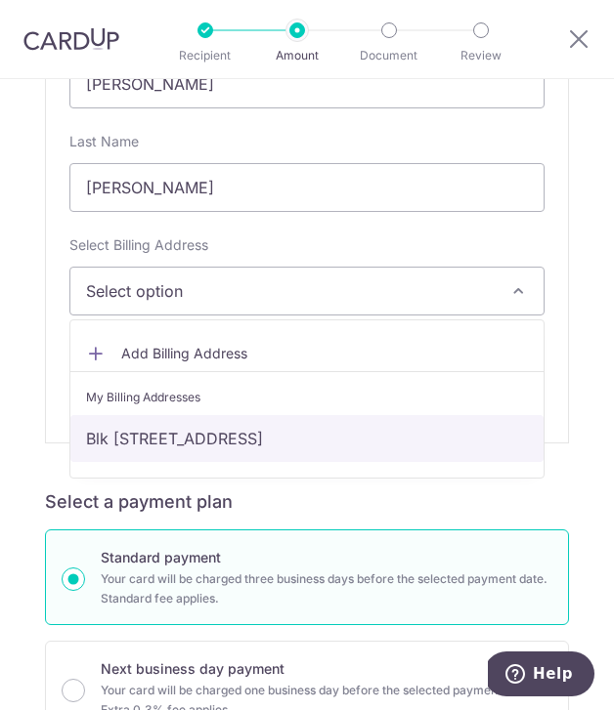
click at [280, 435] on link "Blk 617 Bedok Reservoir Road, #06-1288, Singapore, Singapore, Singapore-470617" at bounding box center [306, 438] width 473 height 47
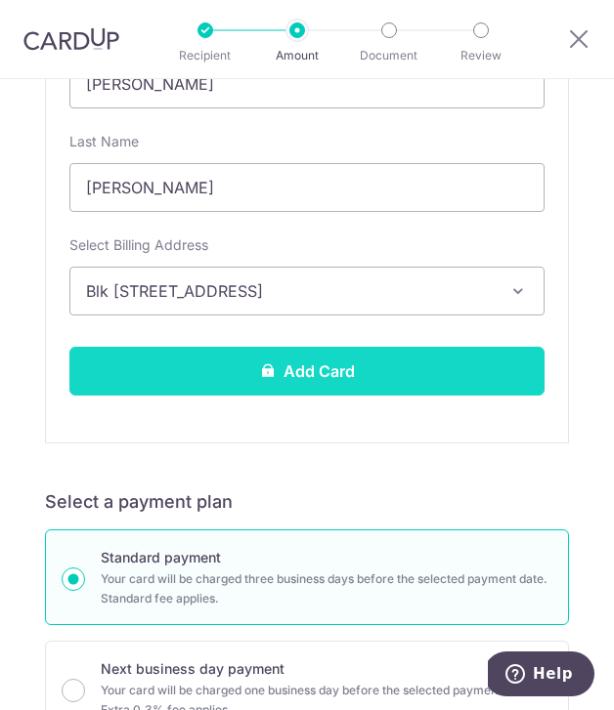
click at [273, 377] on button "Add Card" at bounding box center [306, 371] width 475 height 49
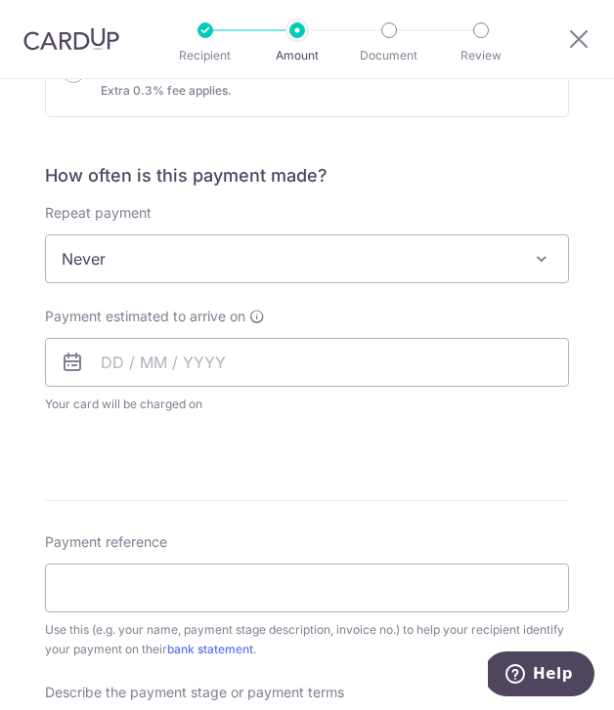
scroll to position [1281, 0]
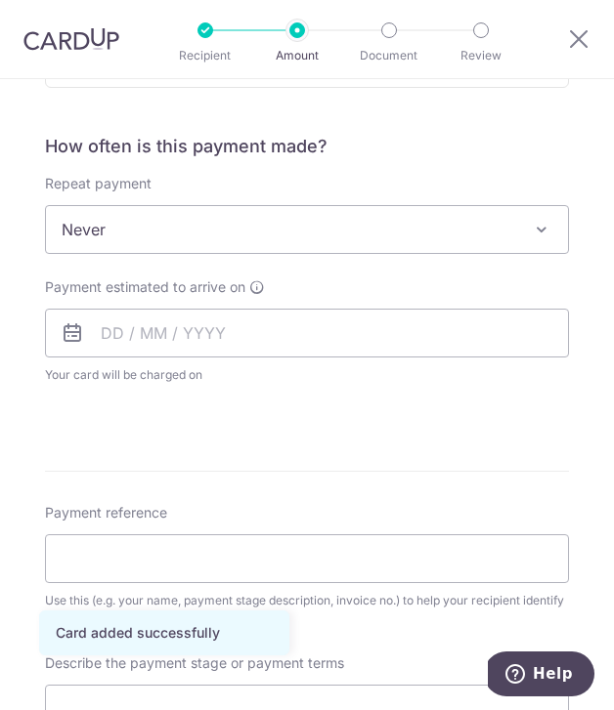
scroll to position [674, 0]
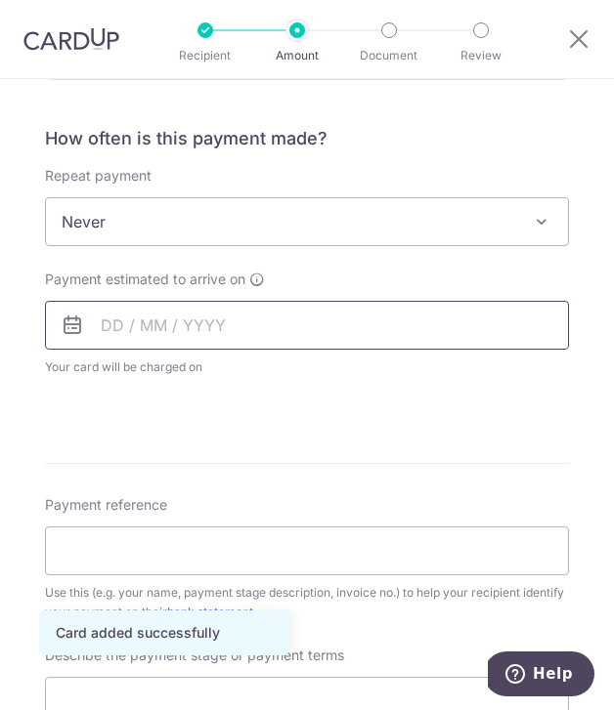
click at [369, 346] on input "text" at bounding box center [307, 325] width 524 height 49
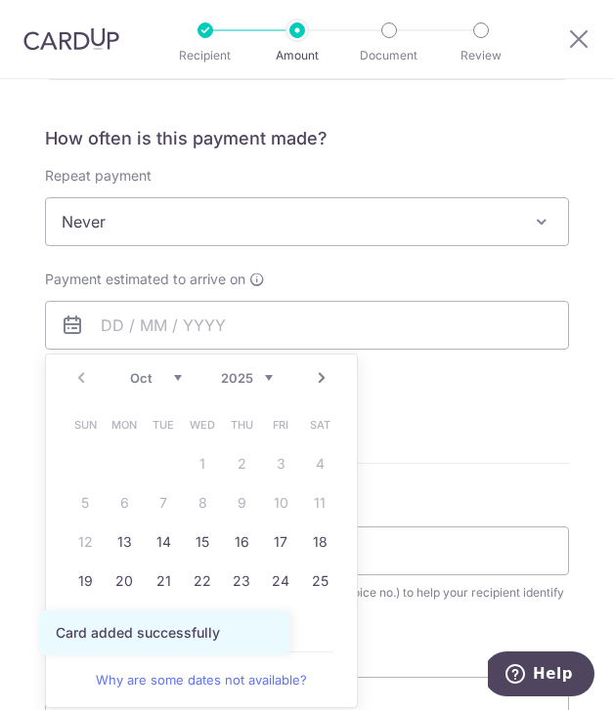
click at [405, 438] on form "Enter payment amount SGD 3,500.00 3500.00 Card added successfully Select Card *…" at bounding box center [307, 370] width 524 height 1665
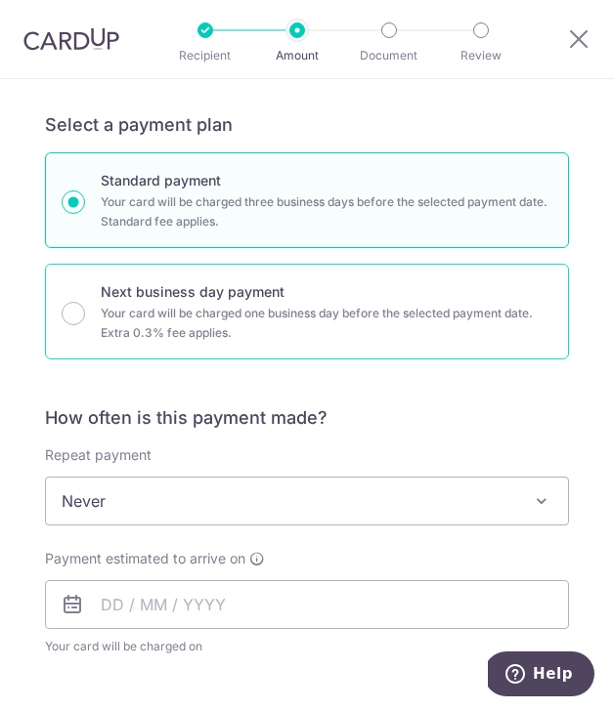
scroll to position [405, 0]
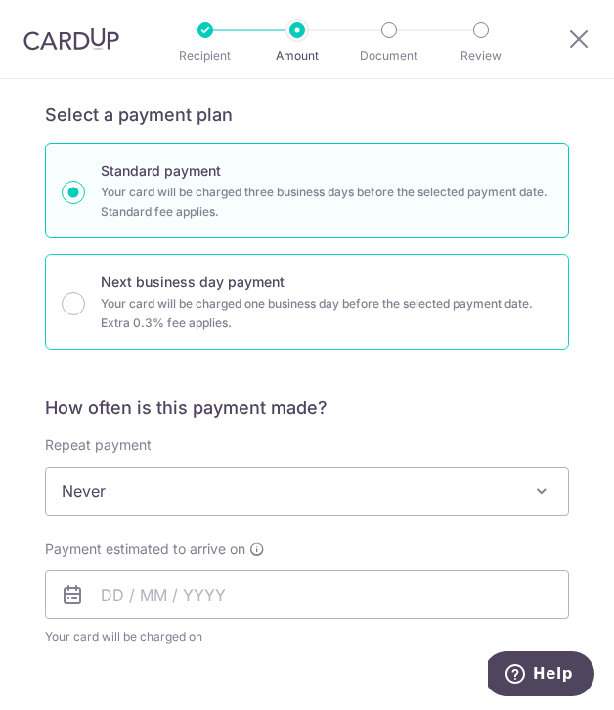
click at [171, 334] on div "Next business day payment Your card will be charged one business day before the…" at bounding box center [307, 302] width 524 height 96
radio input "false"
radio input "true"
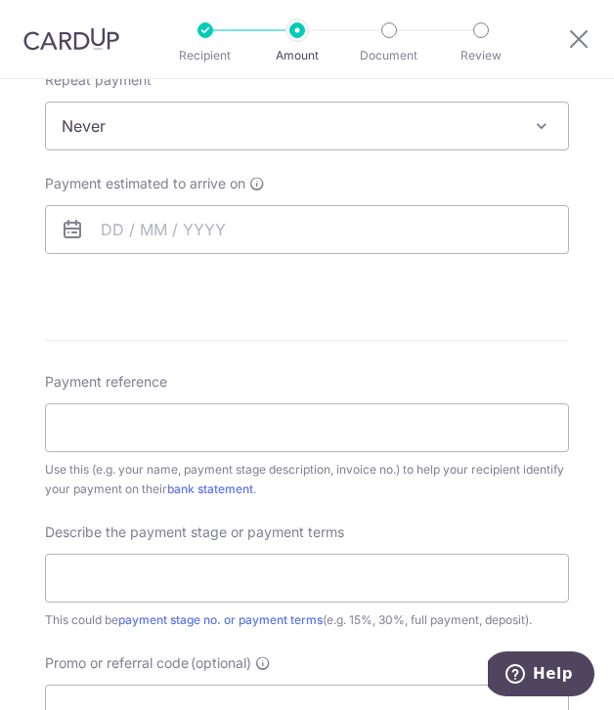
scroll to position [837, 0]
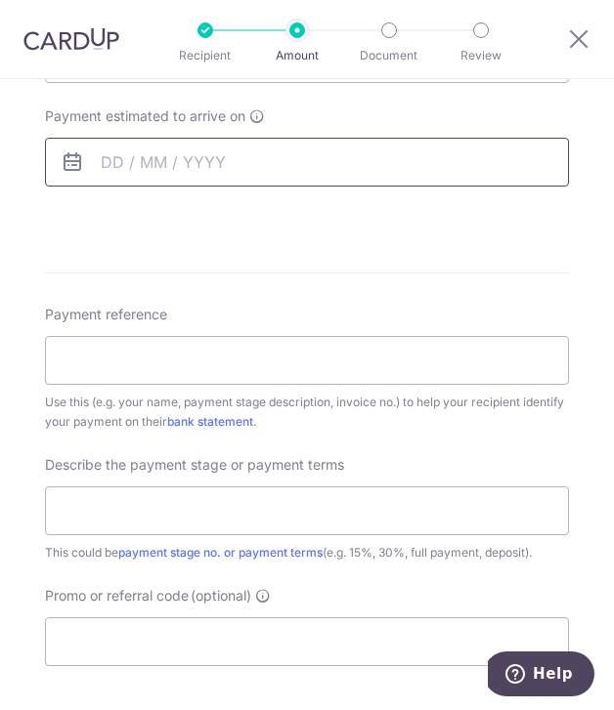
click at [204, 142] on input "text" at bounding box center [307, 162] width 524 height 49
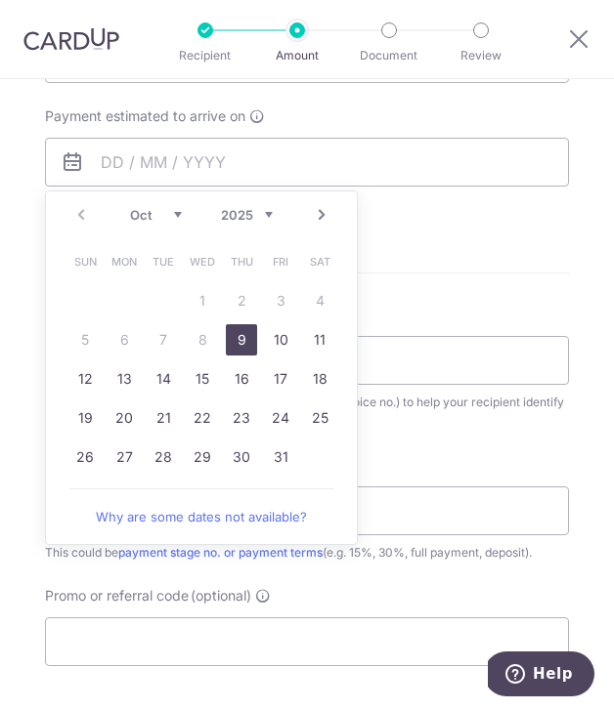
click at [251, 344] on link "9" at bounding box center [241, 339] width 31 height 31
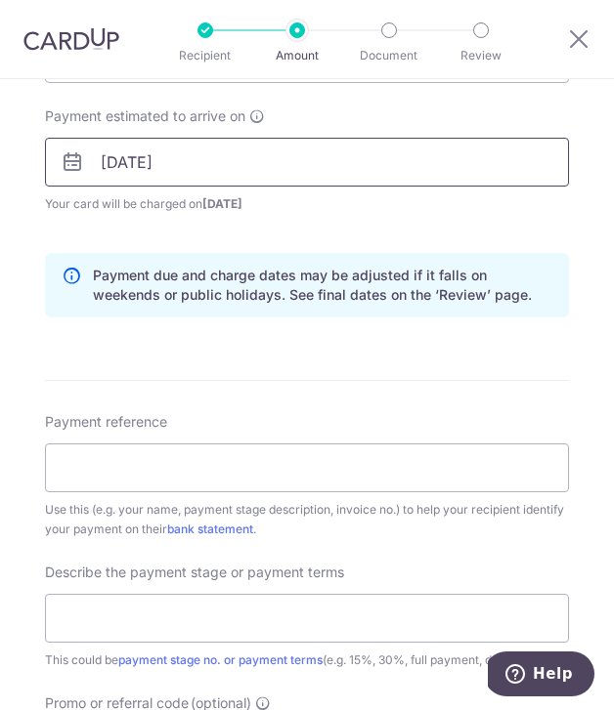
click at [363, 177] on input "09/10/2025" at bounding box center [307, 162] width 524 height 49
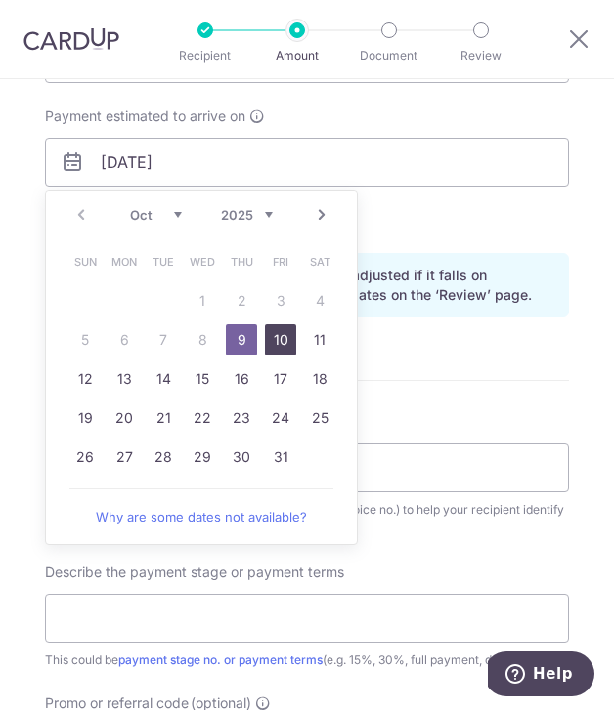
click at [281, 349] on link "10" at bounding box center [280, 339] width 31 height 31
type input "10/10/2025"
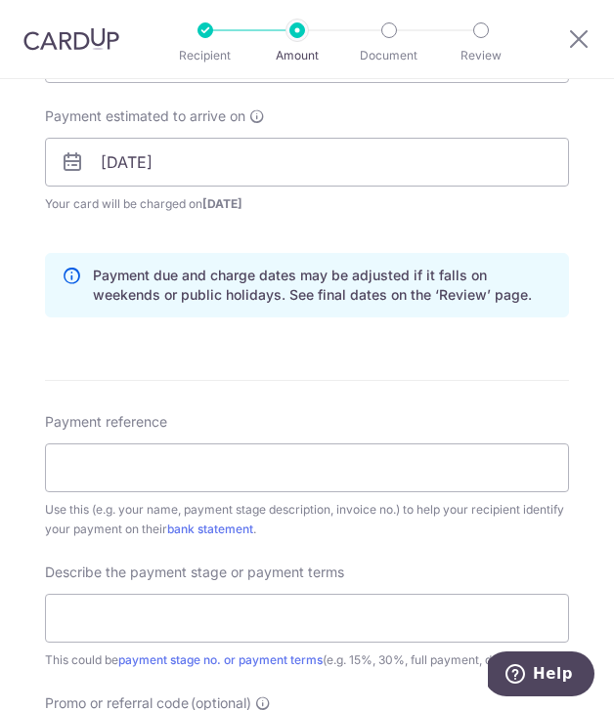
click at [346, 262] on div "Payment due and charge dates may be adjusted if it falls on weekends or public …" at bounding box center [307, 285] width 524 height 64
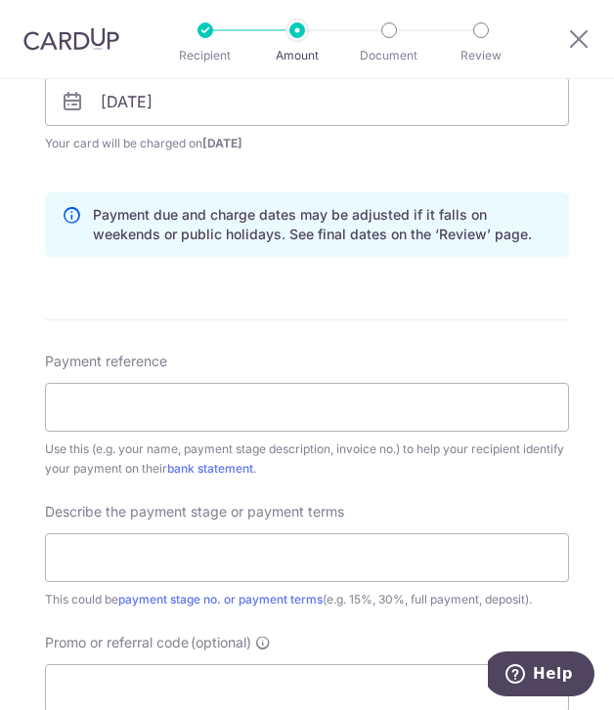
scroll to position [970, 0]
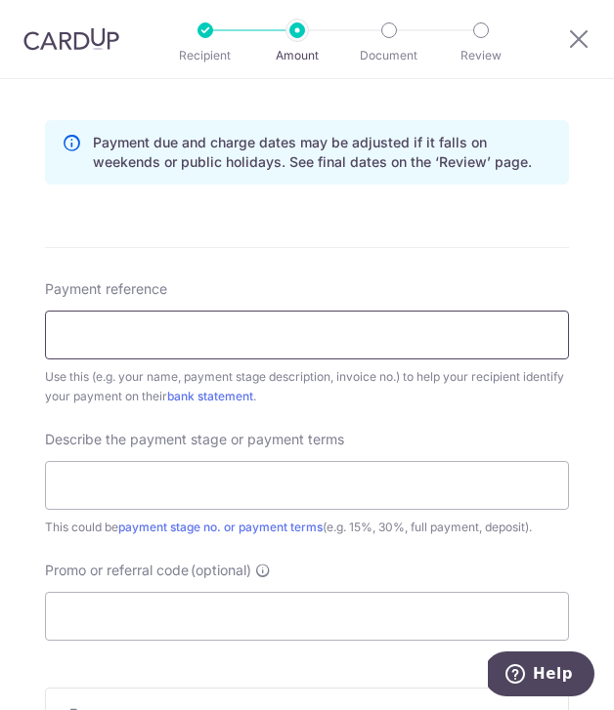
click at [218, 331] on input "Payment reference" at bounding box center [307, 335] width 524 height 49
paste input "LS Home Renovation Pte Ltd"
type input "LS Home Renovation Pte Ltd"
click at [212, 348] on input "Payment reference" at bounding box center [307, 335] width 524 height 49
paste input "LS Home Renovation Pte Ltd"
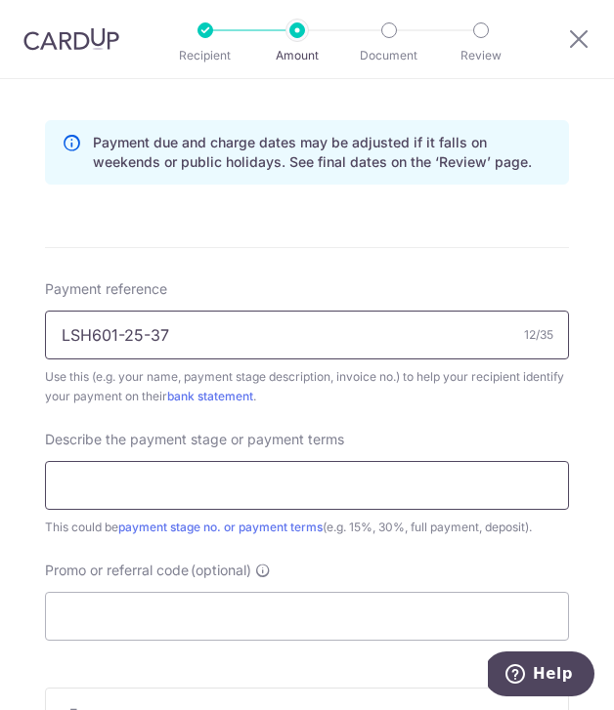
type input "LSH601-25-37"
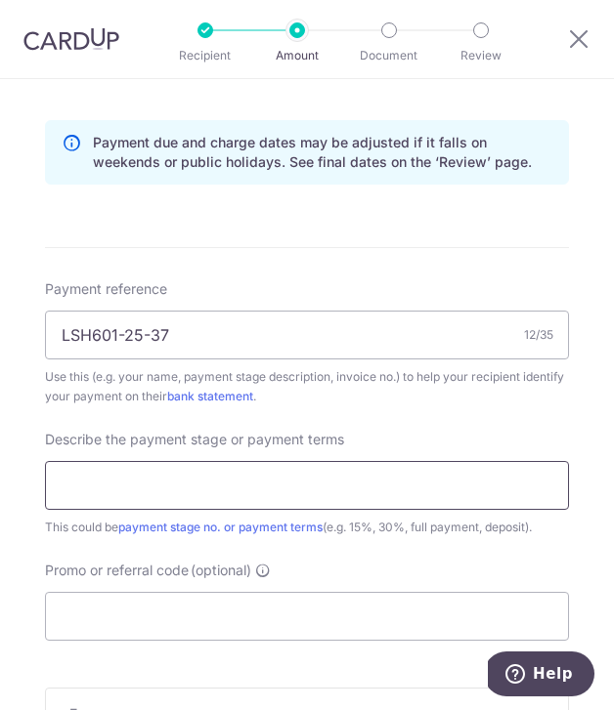
click at [234, 495] on input "text" at bounding box center [307, 485] width 524 height 49
click at [227, 487] on input "text" at bounding box center [307, 485] width 524 height 49
paste input "LS Home Renovation Pte Ltd"
click at [154, 489] on input "Confirmatio to commence planning" at bounding box center [307, 485] width 524 height 49
click at [184, 490] on input "Confirmation to commence planning" at bounding box center [307, 485] width 524 height 49
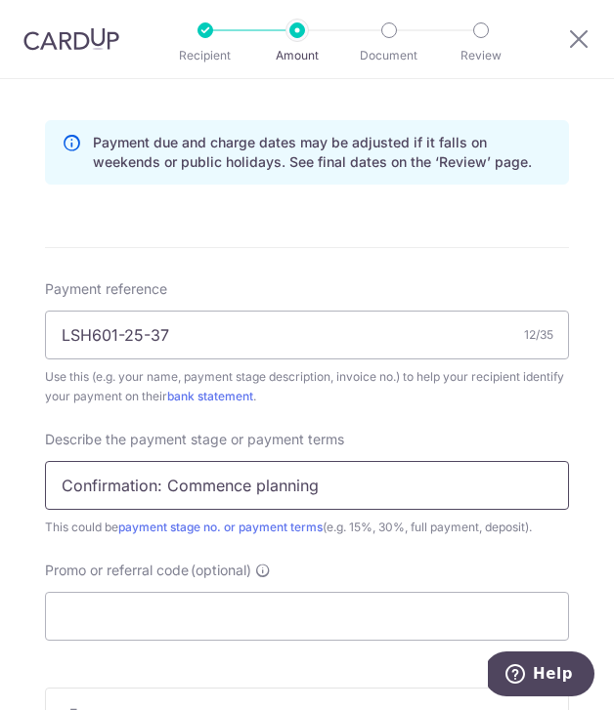
click at [341, 491] on input "Confirmation: Commence planning" at bounding box center [307, 485] width 524 height 49
drag, startPoint x: 365, startPoint y: 491, endPoint x: -1, endPoint y: 452, distance: 368.5
click at [0, 452] on html "Recipient Amount Document Review Tell us more about your payment Enter payment …" at bounding box center [307, 355] width 614 height 710
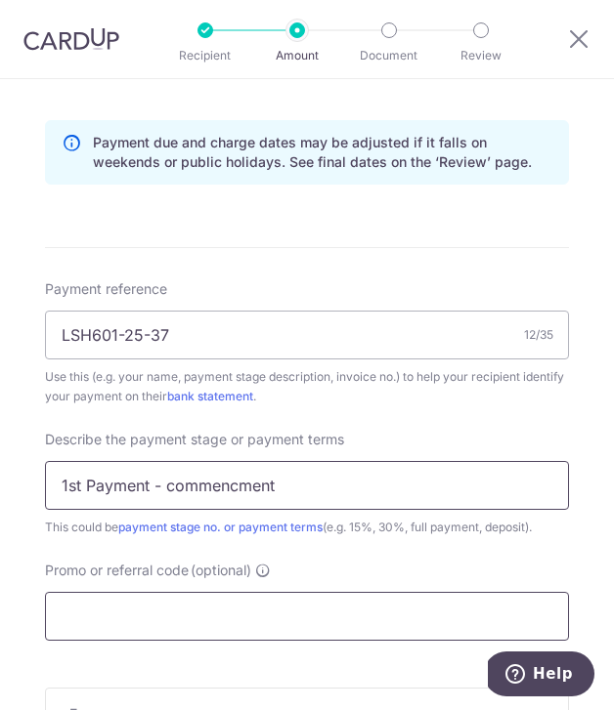
type input "1st Payment - commencment"
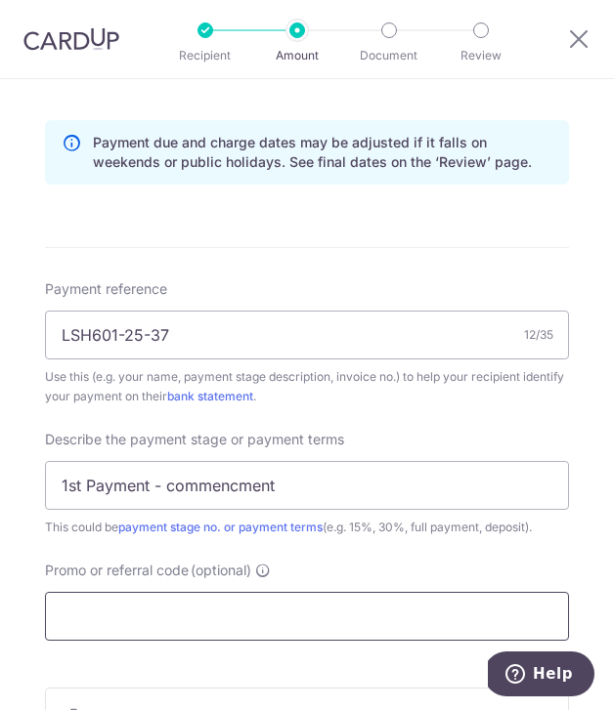
click at [192, 625] on input "Promo or referral code (optional)" at bounding box center [307, 616] width 524 height 49
paste input "LS Home Renovation Pte Ltd"
type input "LS Home Renovation Pte Ltd"
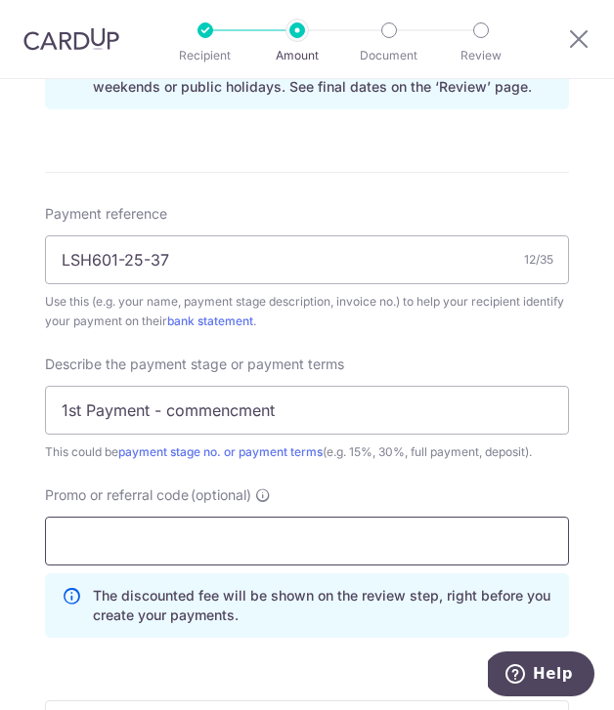
scroll to position [1059, 0]
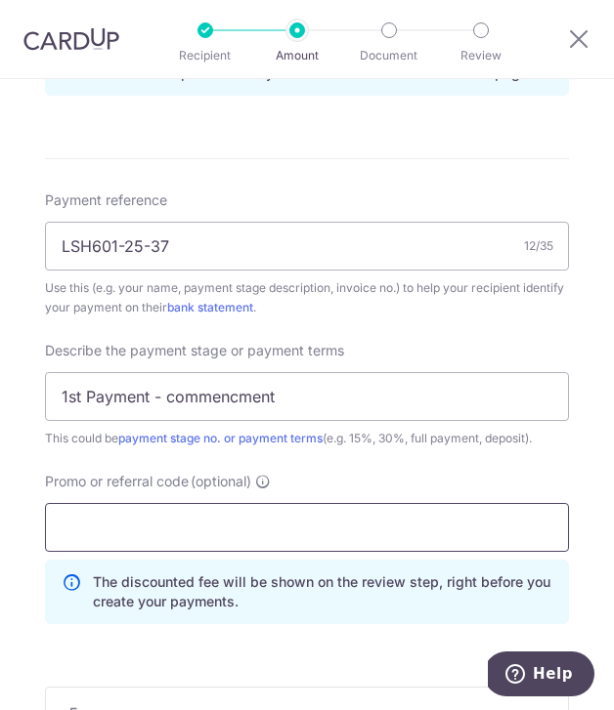
paste input "OFF225"
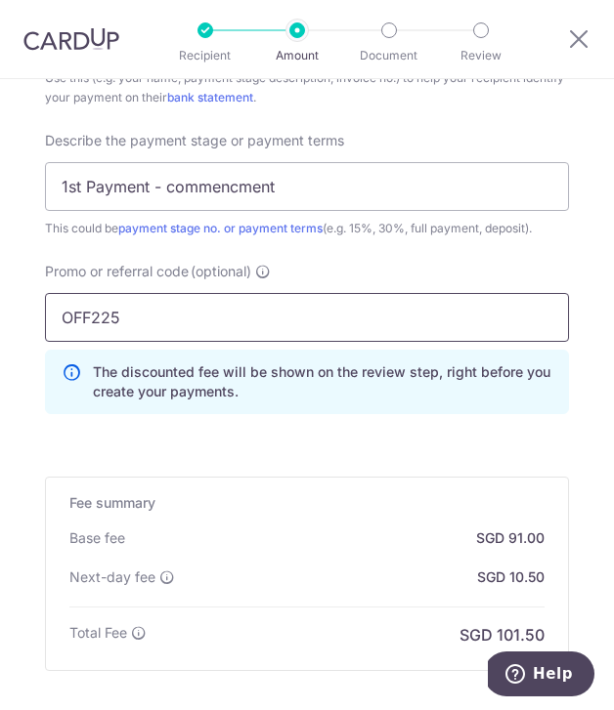
scroll to position [1296, 0]
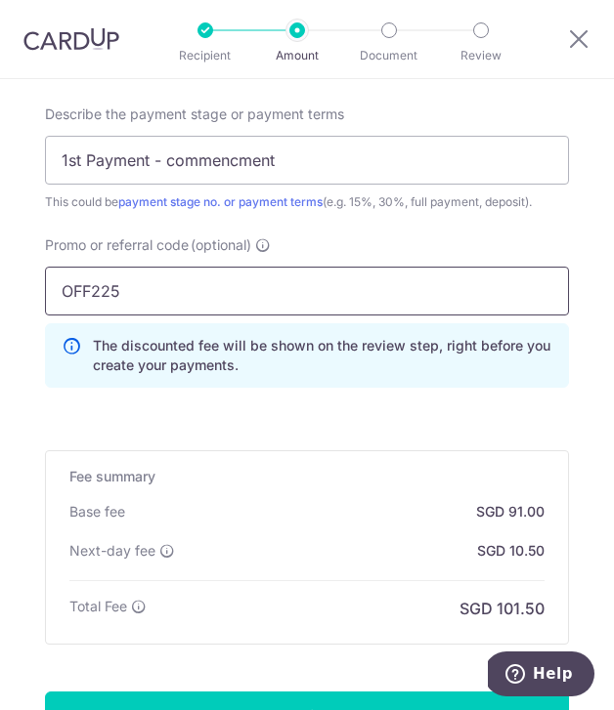
type input "OFF225"
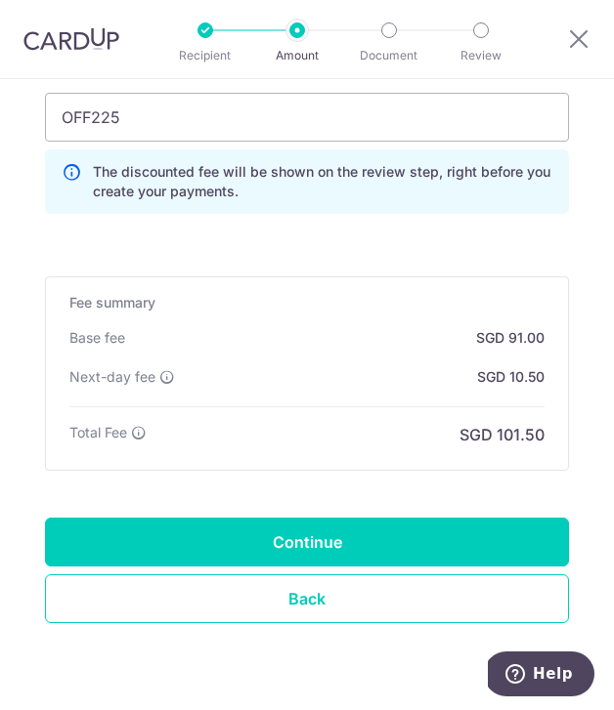
scroll to position [1521, 0]
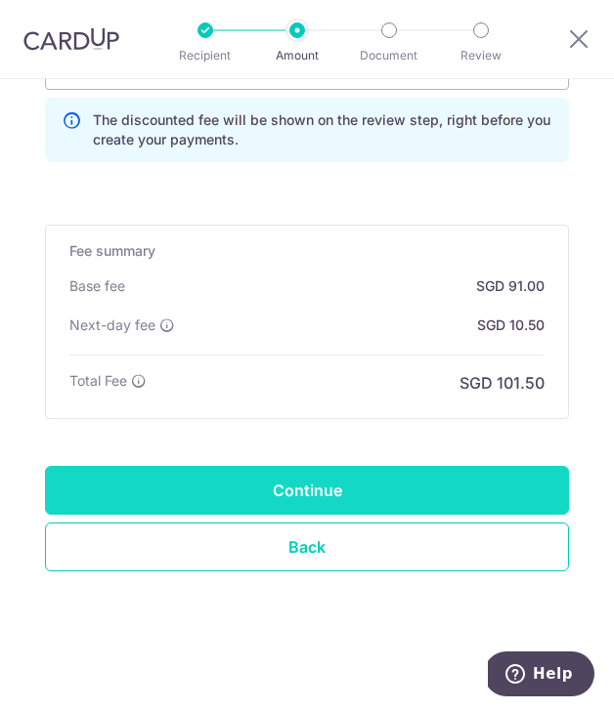
click at [356, 477] on input "Continue" at bounding box center [307, 490] width 524 height 49
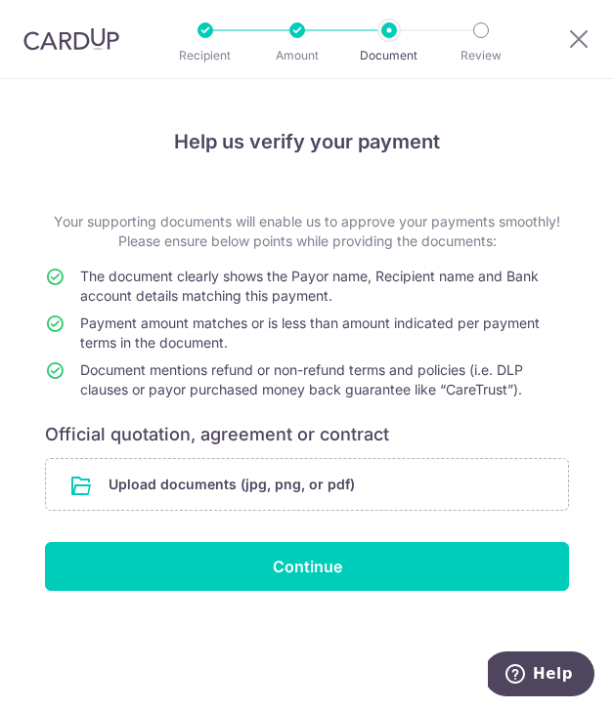
click at [342, 126] on h4 "Help us verify your payment" at bounding box center [307, 141] width 524 height 31
